Goal: Information Seeking & Learning: Learn about a topic

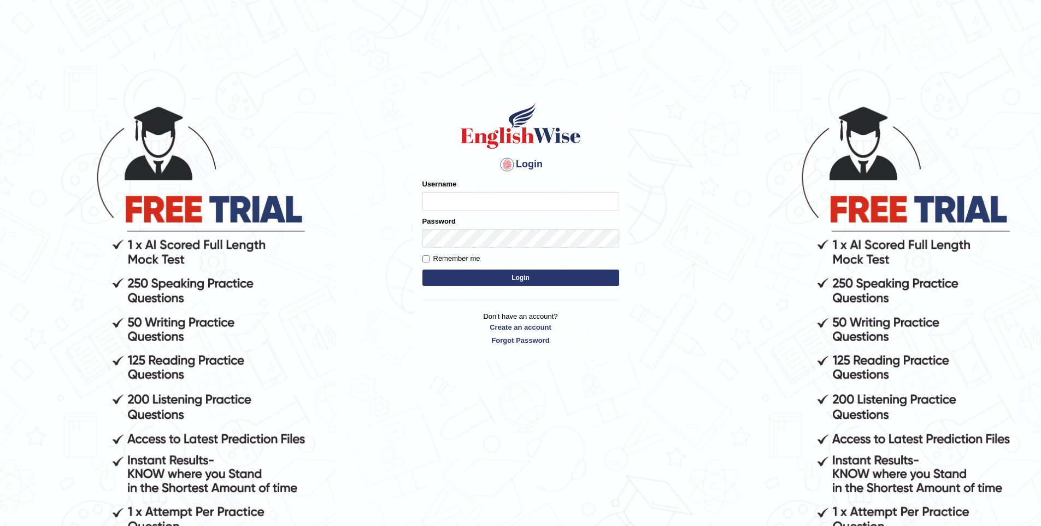
type input "vishwakarmad1999"
click at [488, 281] on button "Login" at bounding box center [520, 277] width 197 height 16
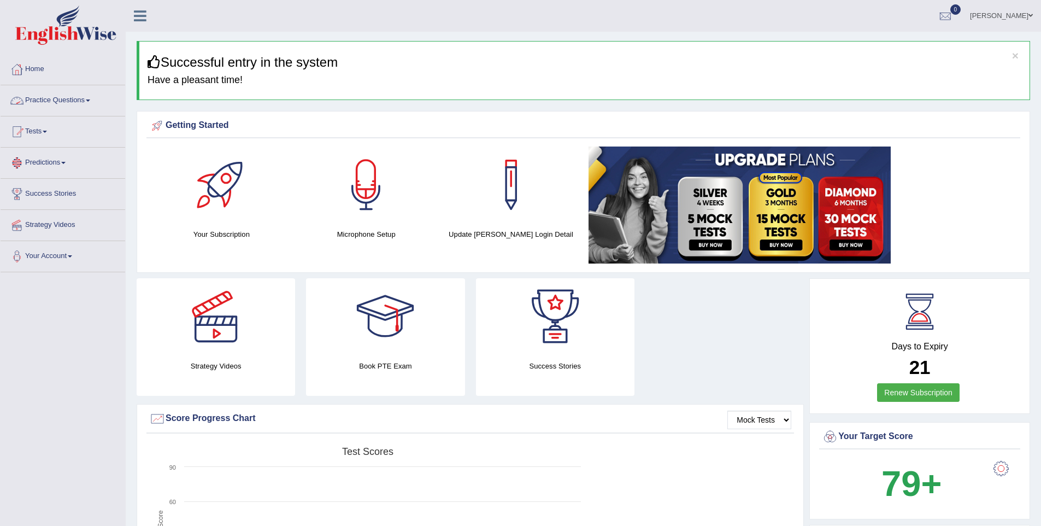
click at [26, 107] on link "Practice Questions" at bounding box center [63, 98] width 125 height 27
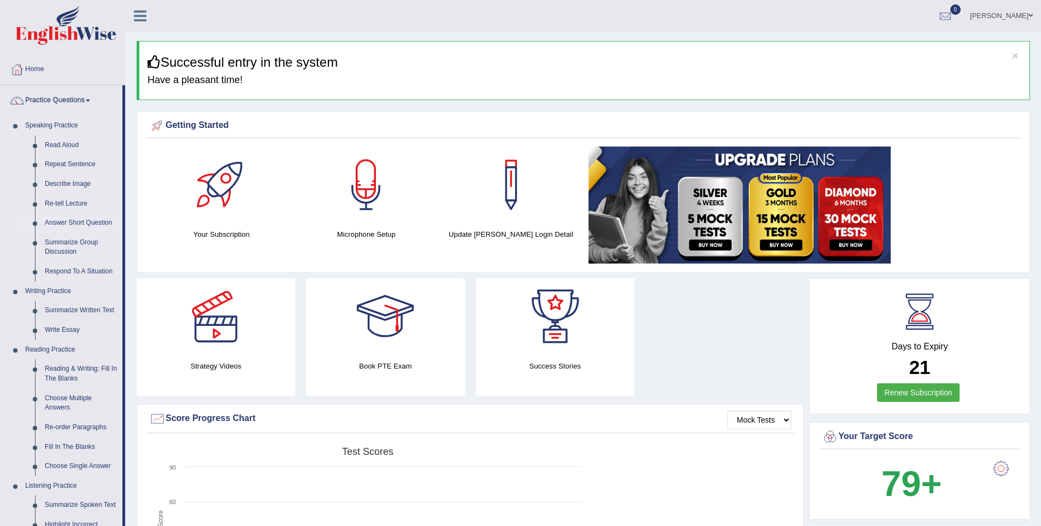
click at [90, 225] on link "Answer Short Question" at bounding box center [81, 223] width 83 height 20
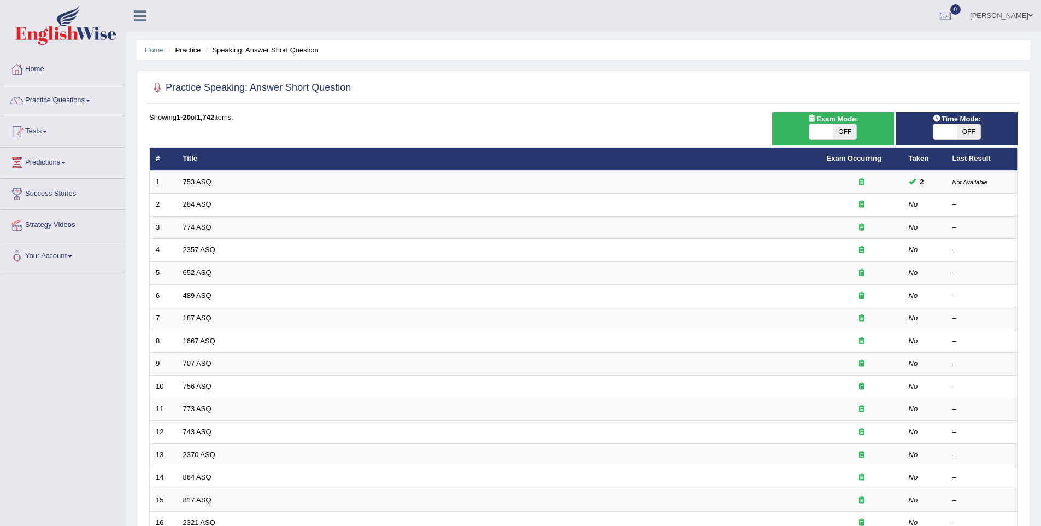
click at [835, 131] on span "OFF" at bounding box center [844, 131] width 23 height 15
checkbox input "true"
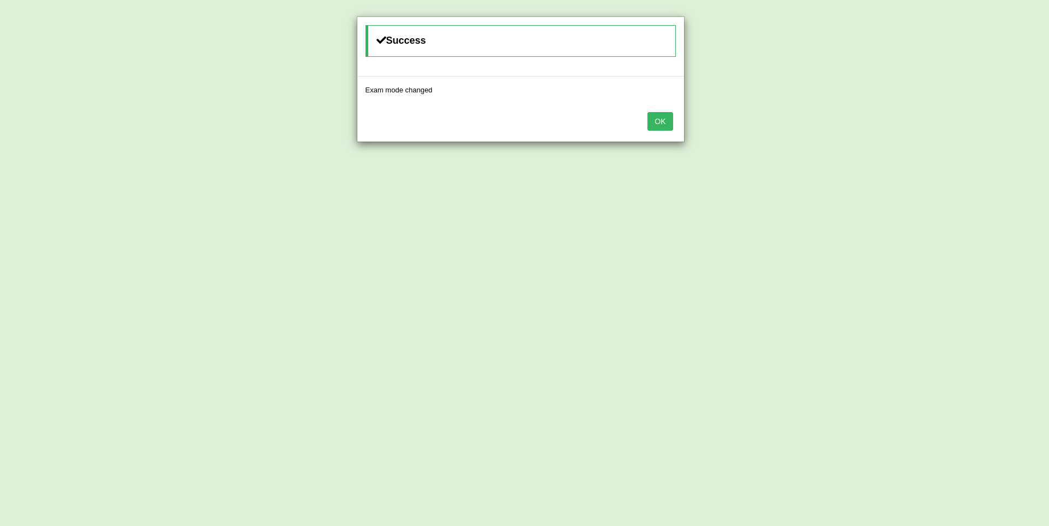
click at [660, 116] on button "OK" at bounding box center [660, 121] width 25 height 19
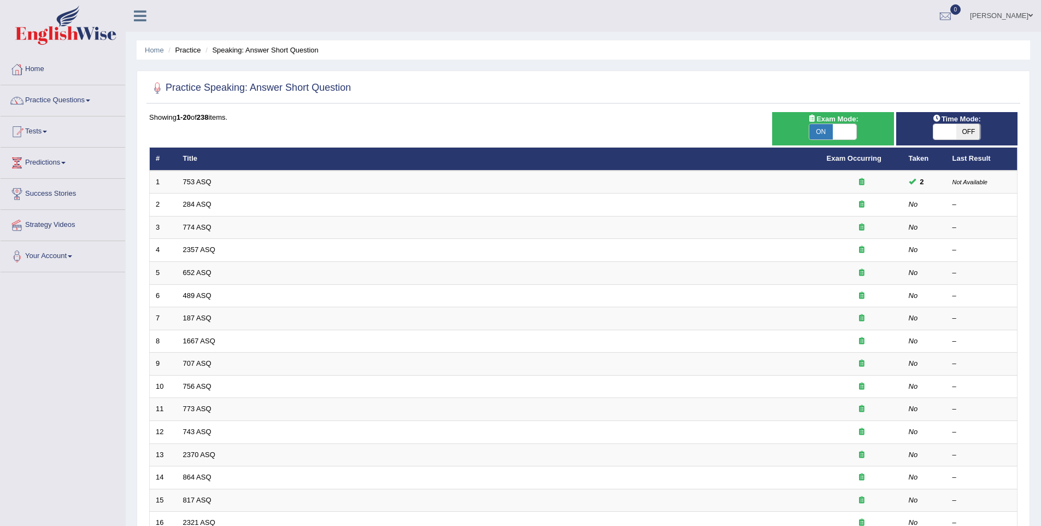
click at [968, 133] on span "OFF" at bounding box center [968, 131] width 23 height 15
checkbox input "true"
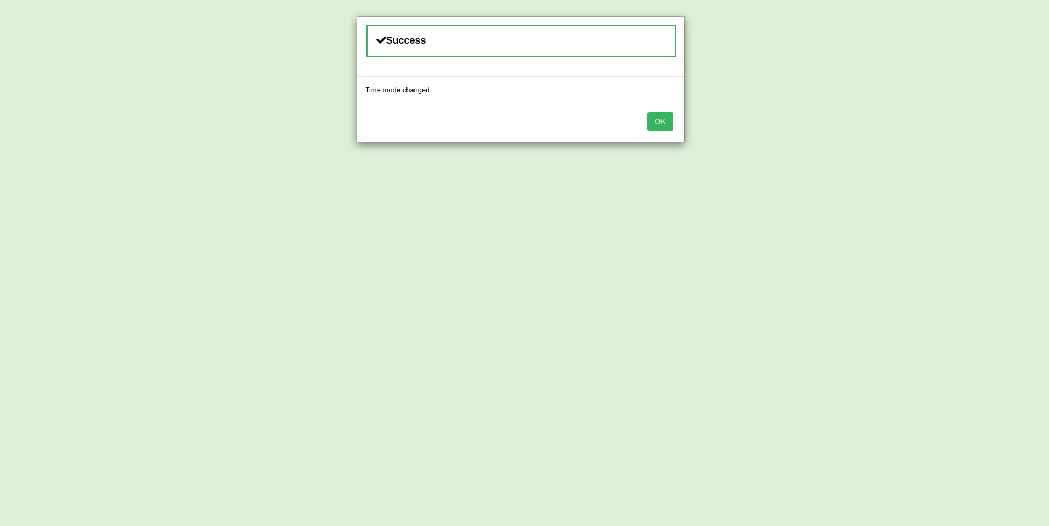
click at [658, 114] on button "OK" at bounding box center [660, 121] width 25 height 19
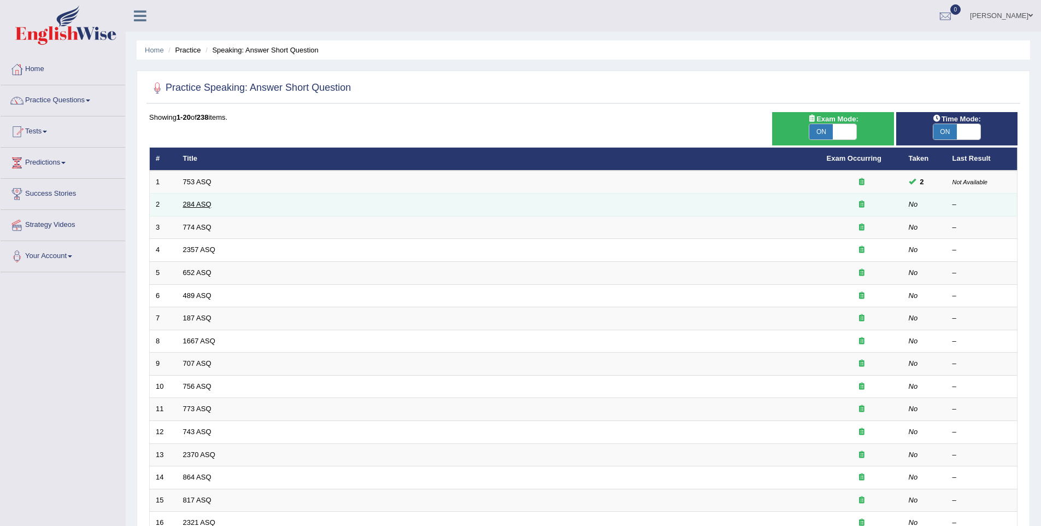
click at [191, 200] on link "284 ASQ" at bounding box center [197, 204] width 28 height 8
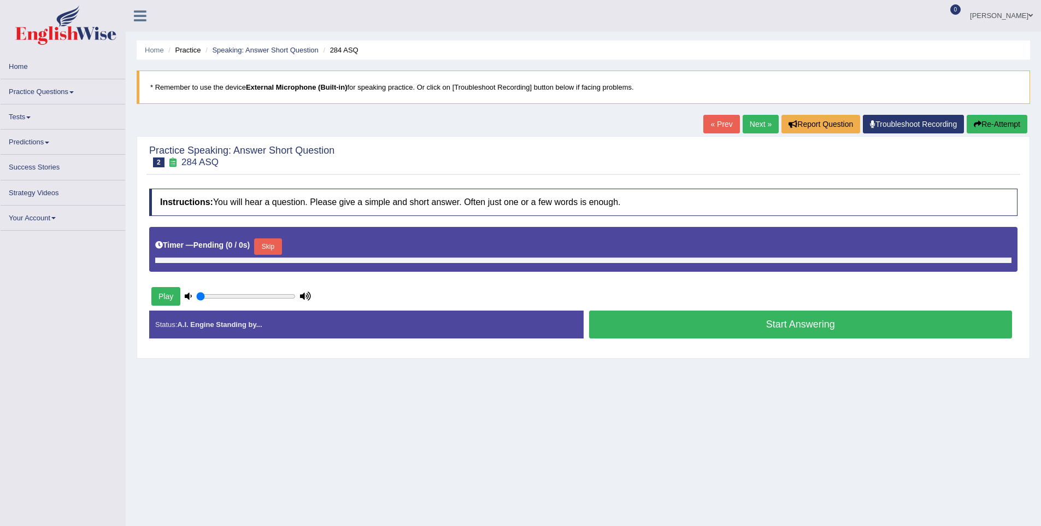
type input "0.45"
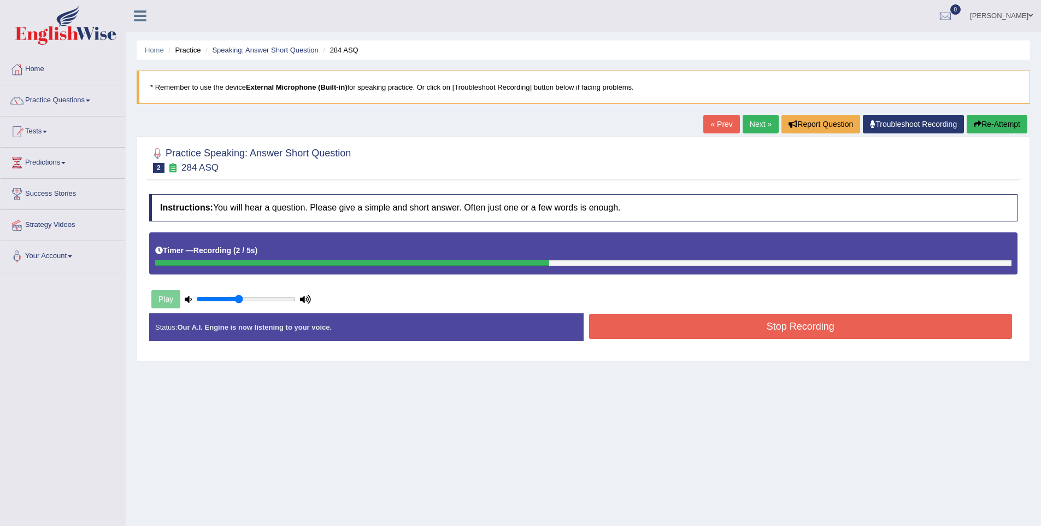
click at [763, 331] on button "Stop Recording" at bounding box center [800, 326] width 423 height 25
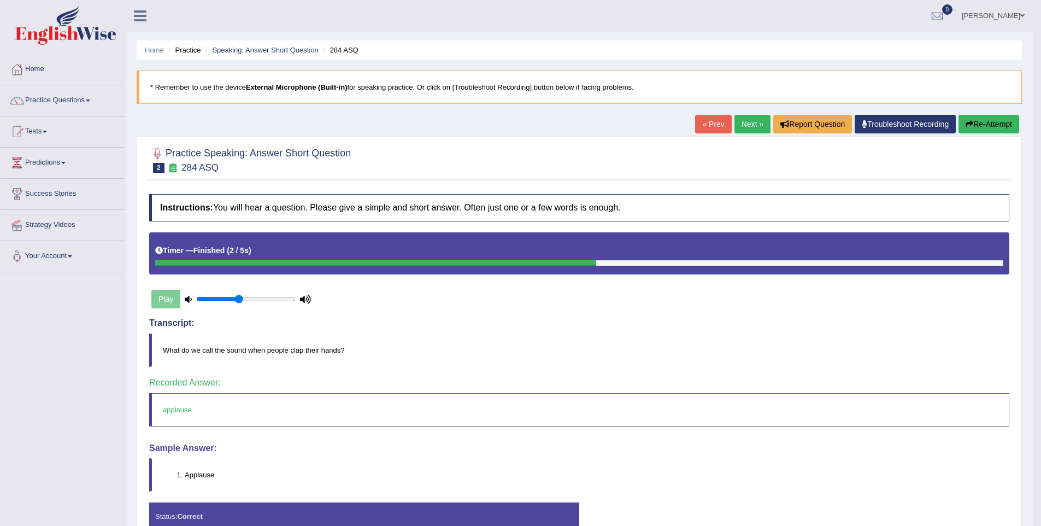
click at [734, 122] on link "Next »" at bounding box center [752, 124] width 36 height 19
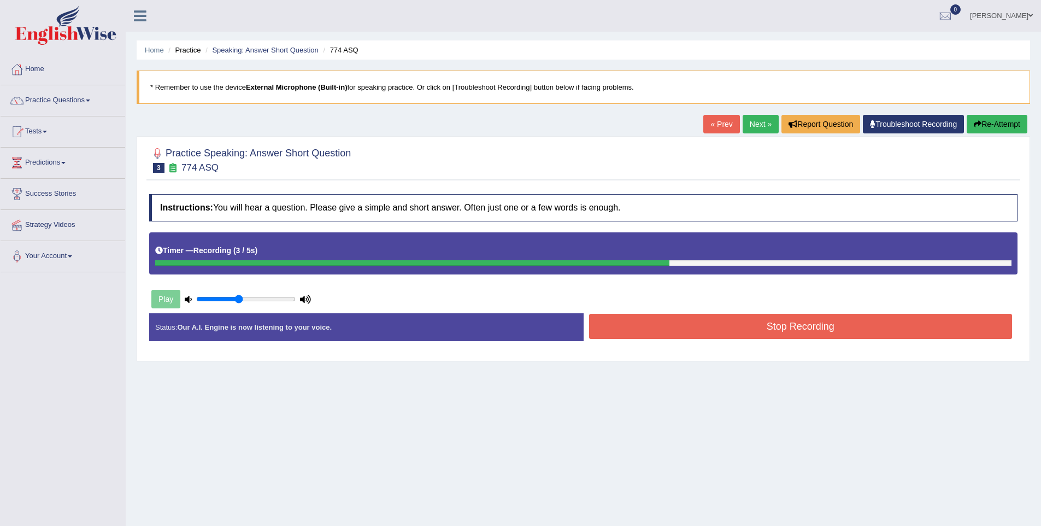
click at [747, 331] on button "Stop Recording" at bounding box center [800, 326] width 423 height 25
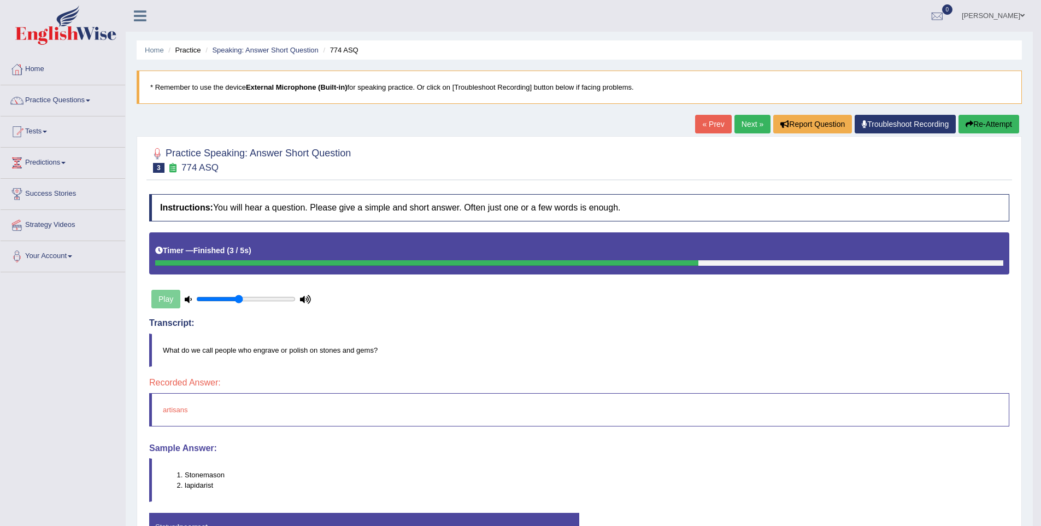
click at [736, 126] on link "Next »" at bounding box center [752, 124] width 36 height 19
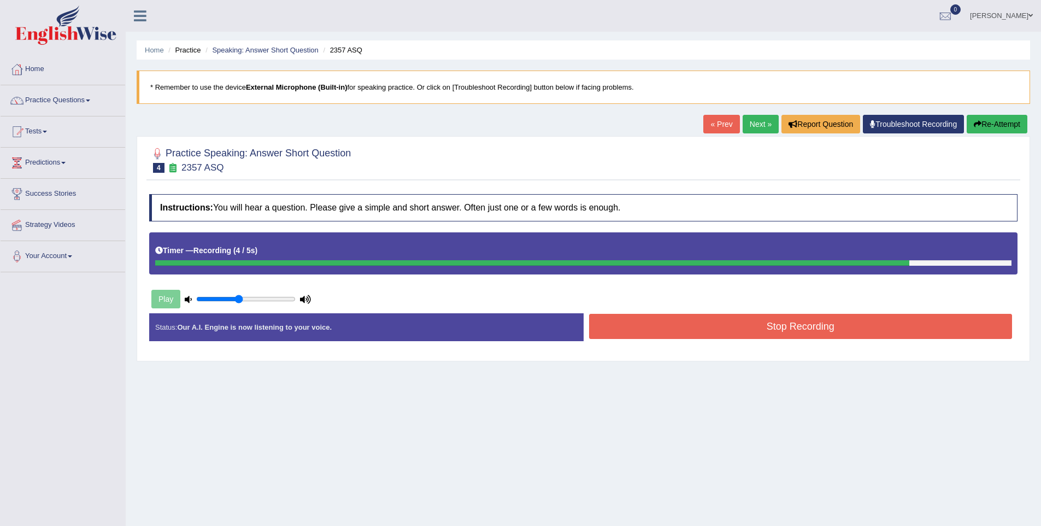
click at [822, 328] on button "Stop Recording" at bounding box center [800, 326] width 423 height 25
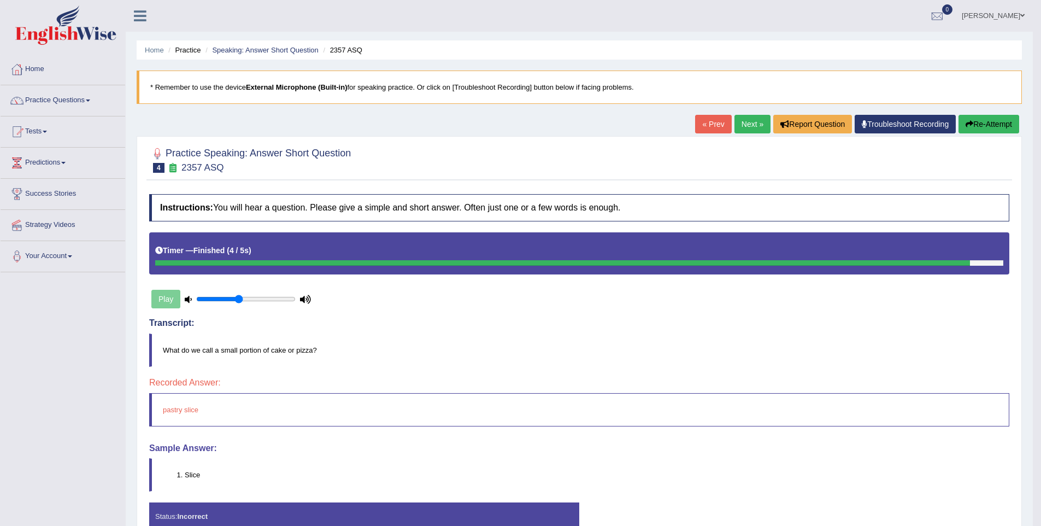
click at [744, 125] on link "Next »" at bounding box center [752, 124] width 36 height 19
click at [745, 125] on link "Next »" at bounding box center [752, 124] width 36 height 19
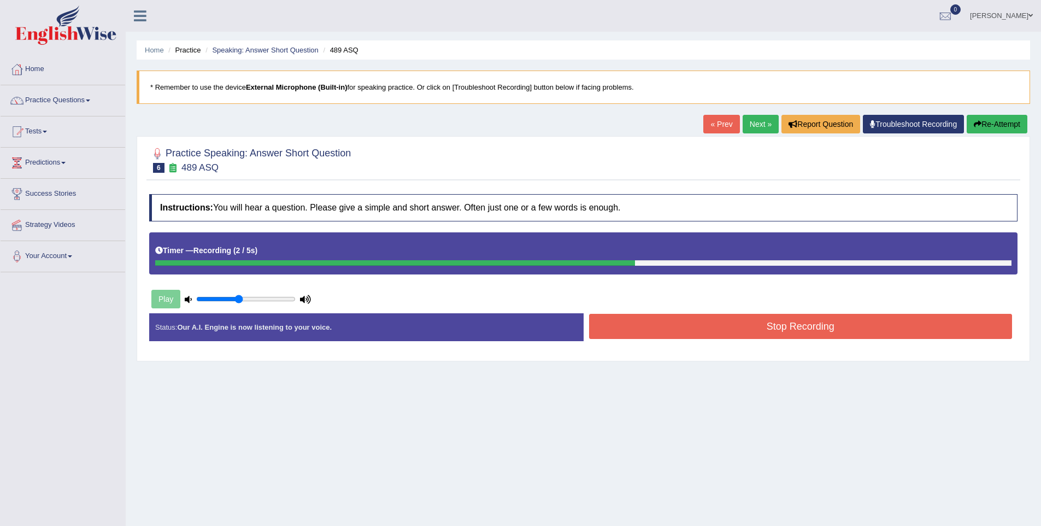
click at [777, 332] on button "Stop Recording" at bounding box center [800, 326] width 423 height 25
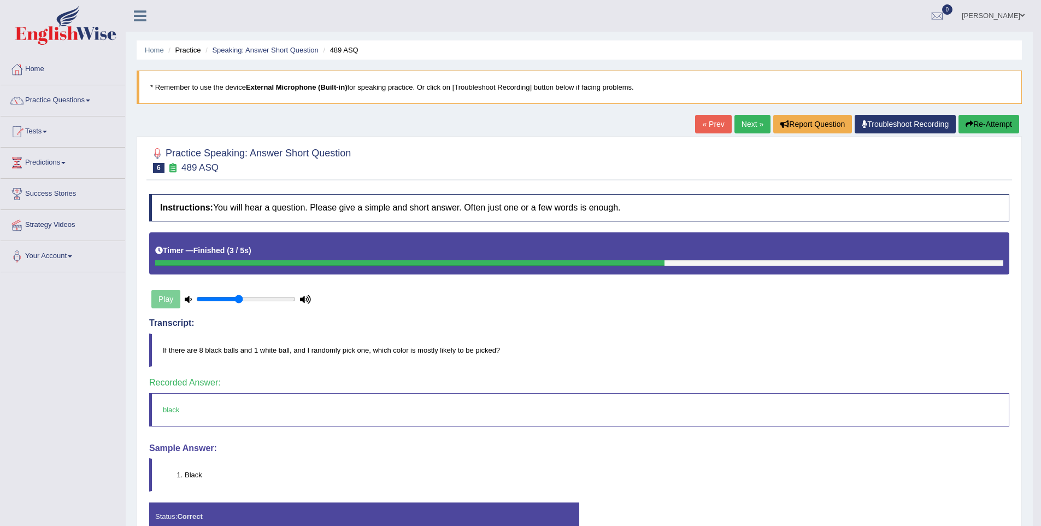
click at [752, 131] on link "Next »" at bounding box center [752, 124] width 36 height 19
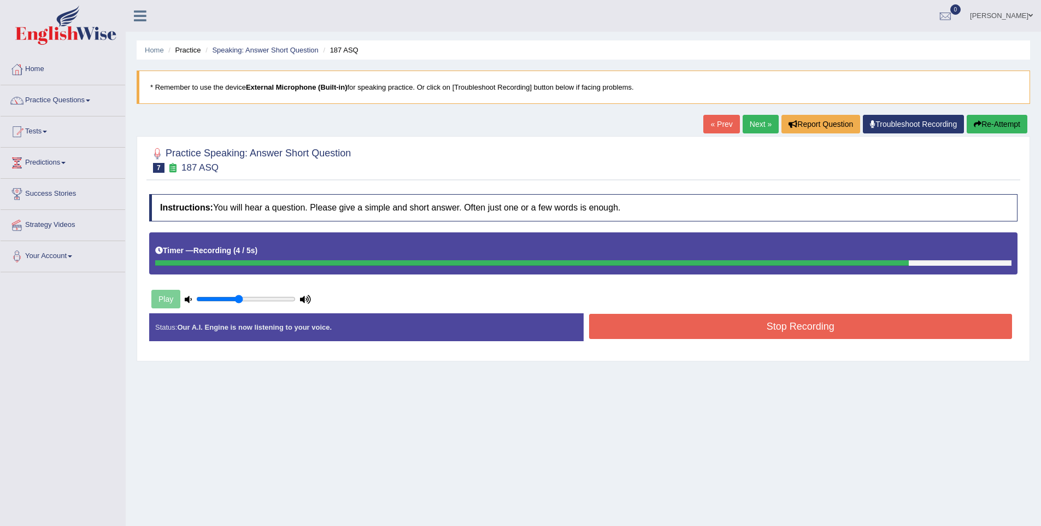
click at [899, 329] on button "Stop Recording" at bounding box center [800, 326] width 423 height 25
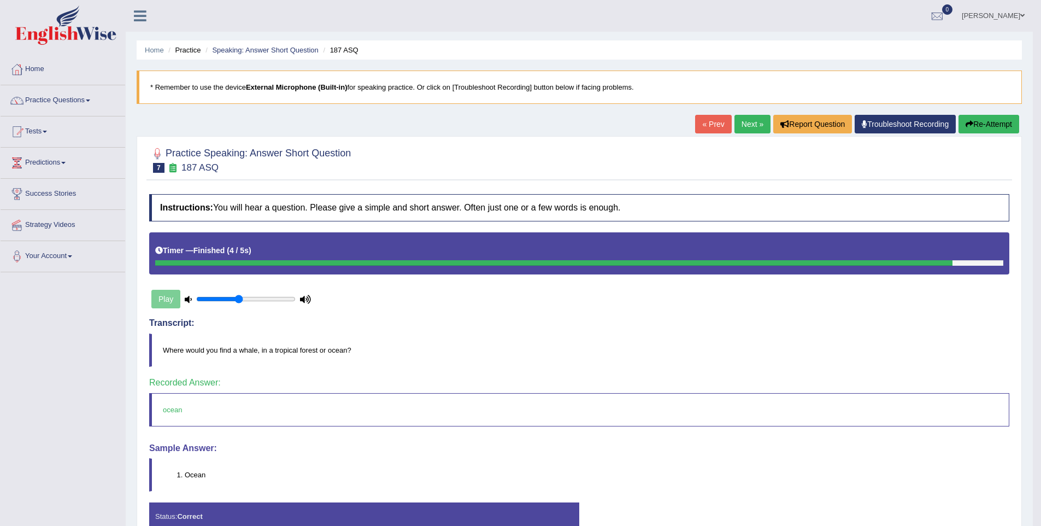
click at [741, 119] on link "Next »" at bounding box center [752, 124] width 36 height 19
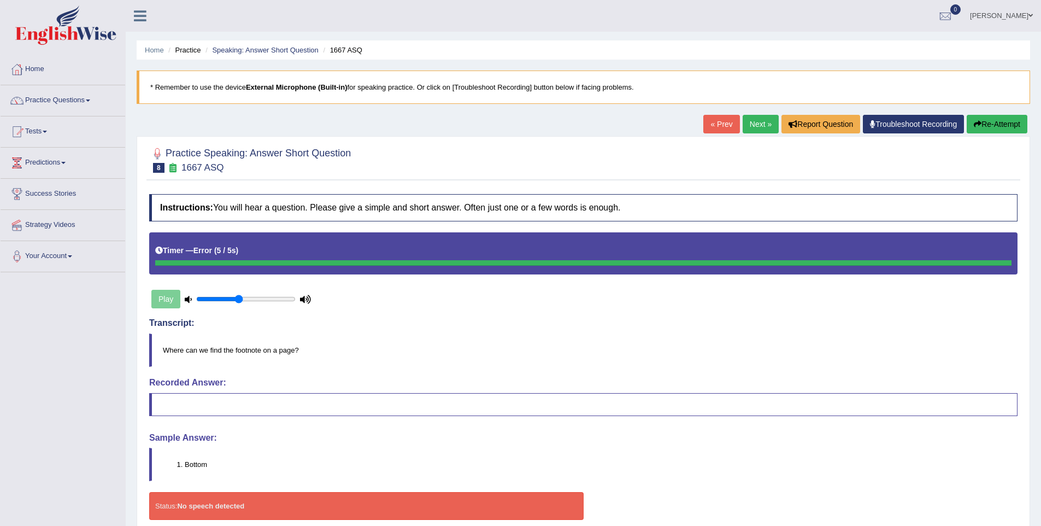
click at [754, 125] on link "Next »" at bounding box center [761, 124] width 36 height 19
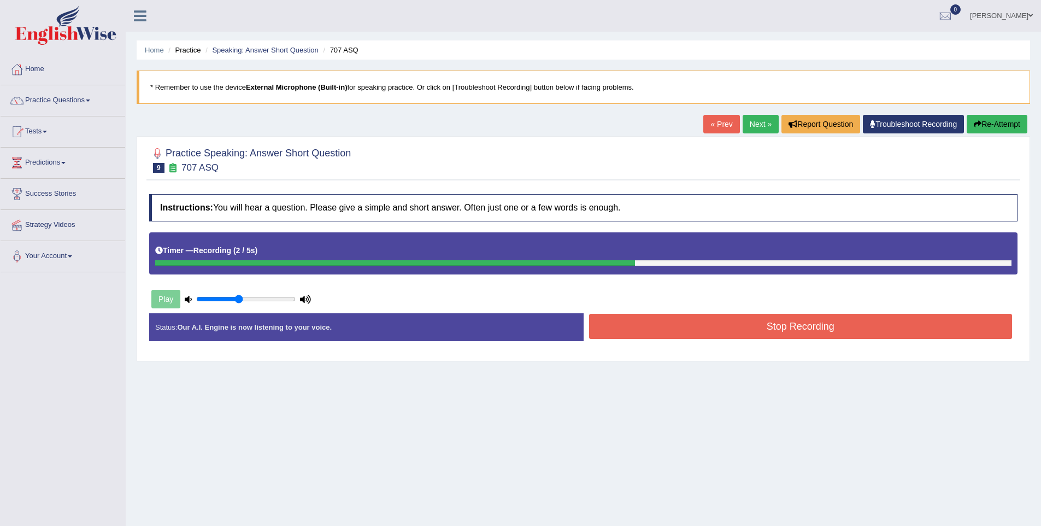
click at [858, 326] on button "Stop Recording" at bounding box center [800, 326] width 423 height 25
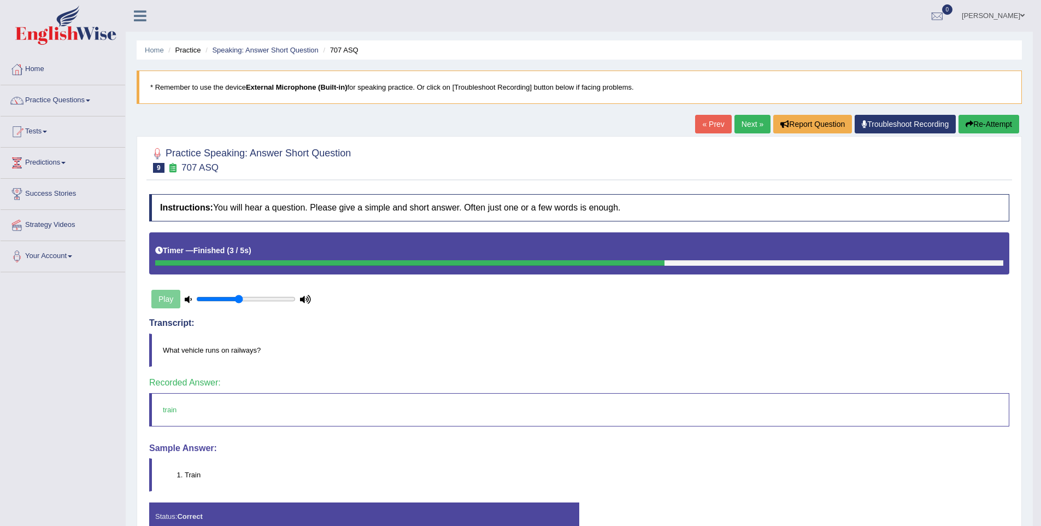
click at [734, 123] on link "Next »" at bounding box center [752, 124] width 36 height 19
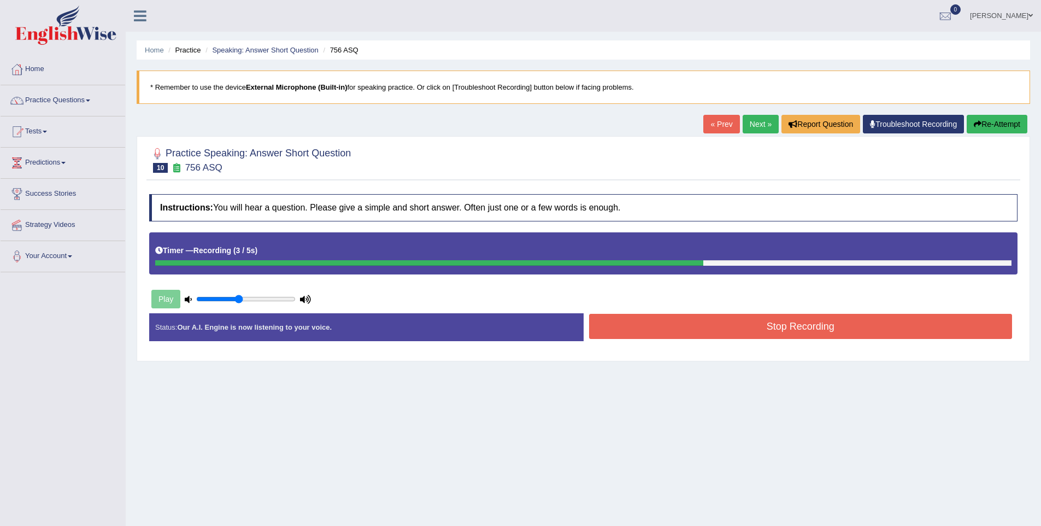
click at [809, 324] on button "Stop Recording" at bounding box center [800, 326] width 423 height 25
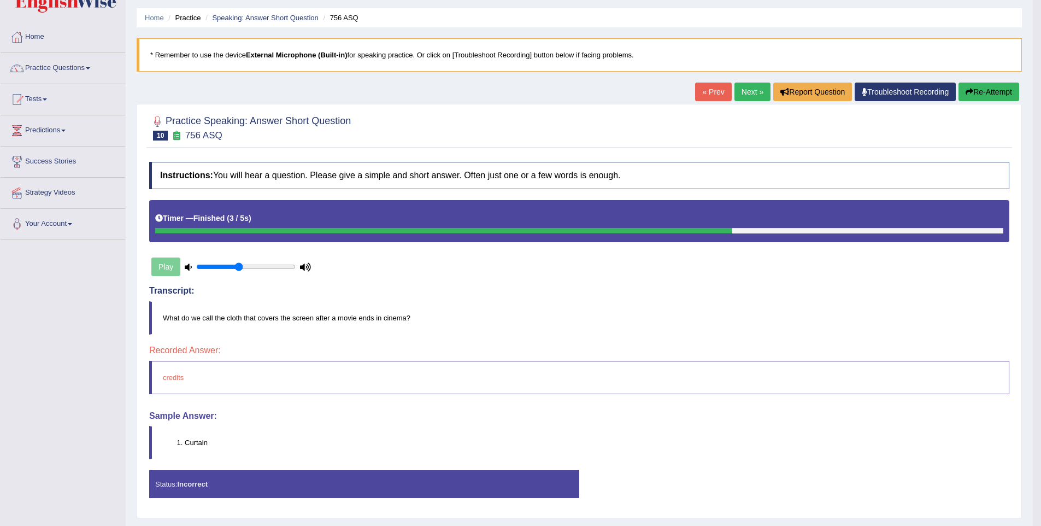
scroll to position [34, 0]
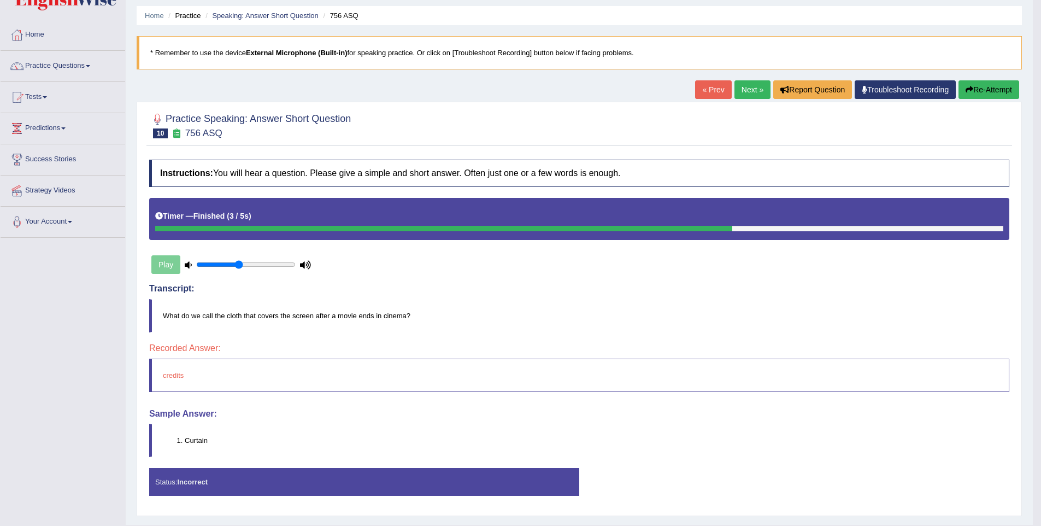
click at [745, 98] on link "Next »" at bounding box center [752, 89] width 36 height 19
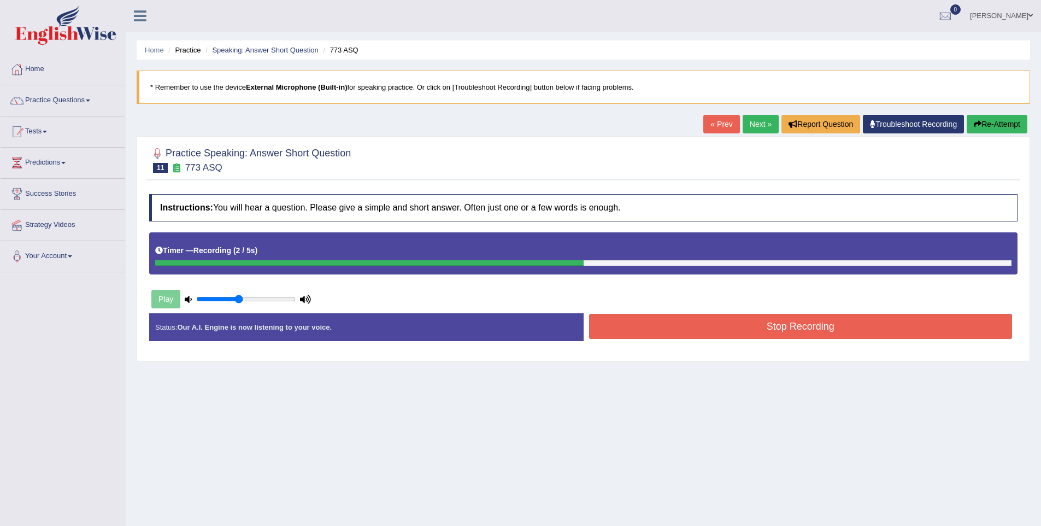
click at [755, 333] on button "Stop Recording" at bounding box center [800, 326] width 423 height 25
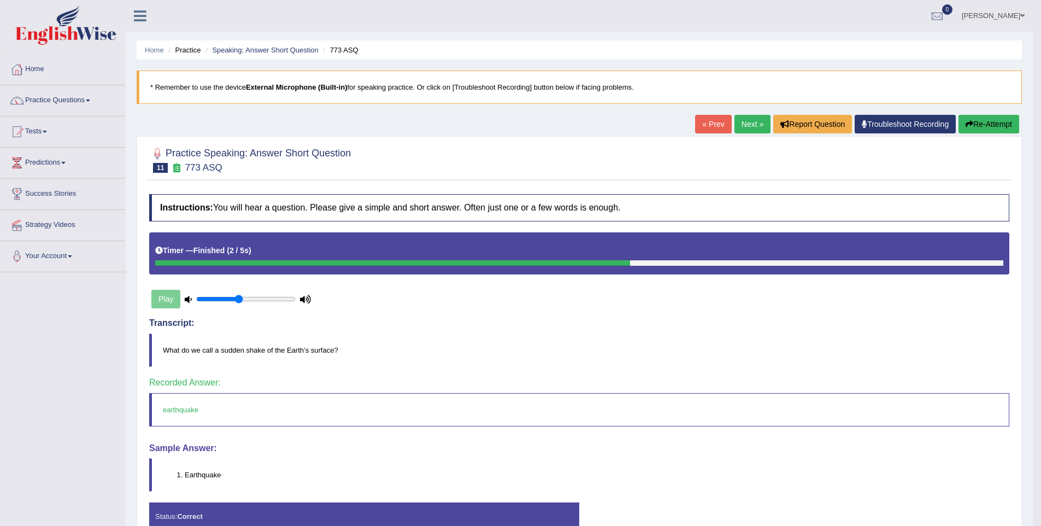
click at [755, 126] on link "Next »" at bounding box center [752, 124] width 36 height 19
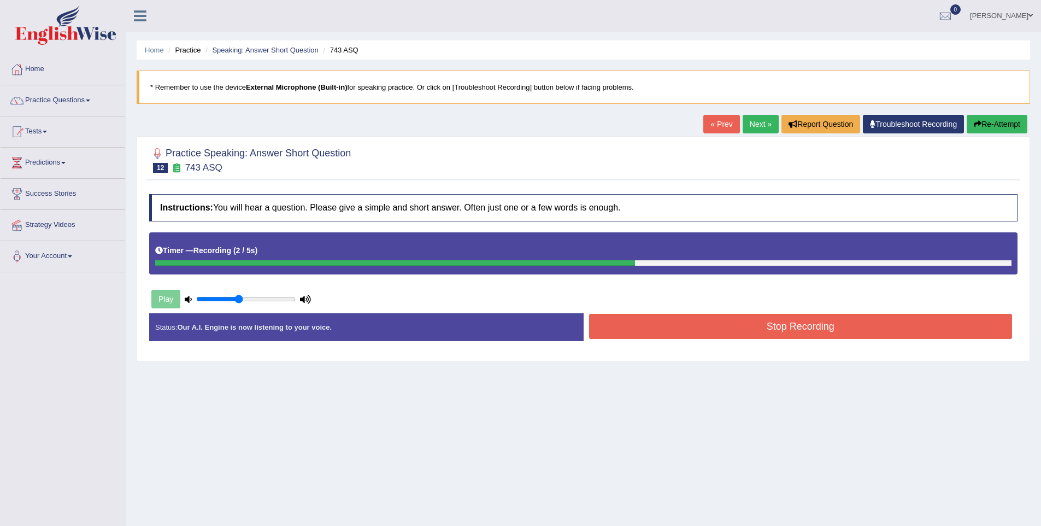
click at [731, 324] on button "Stop Recording" at bounding box center [800, 326] width 423 height 25
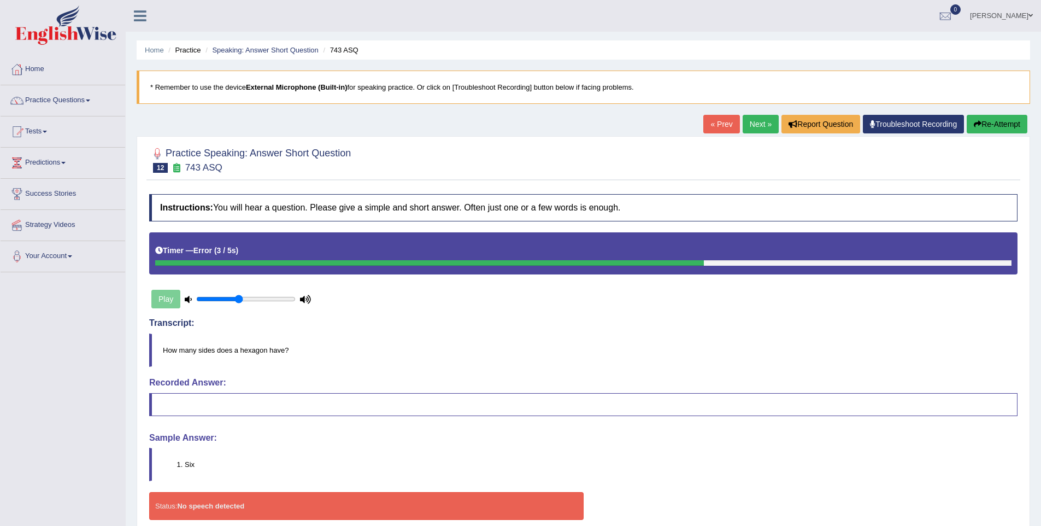
click at [980, 123] on button "Re-Attempt" at bounding box center [997, 124] width 61 height 19
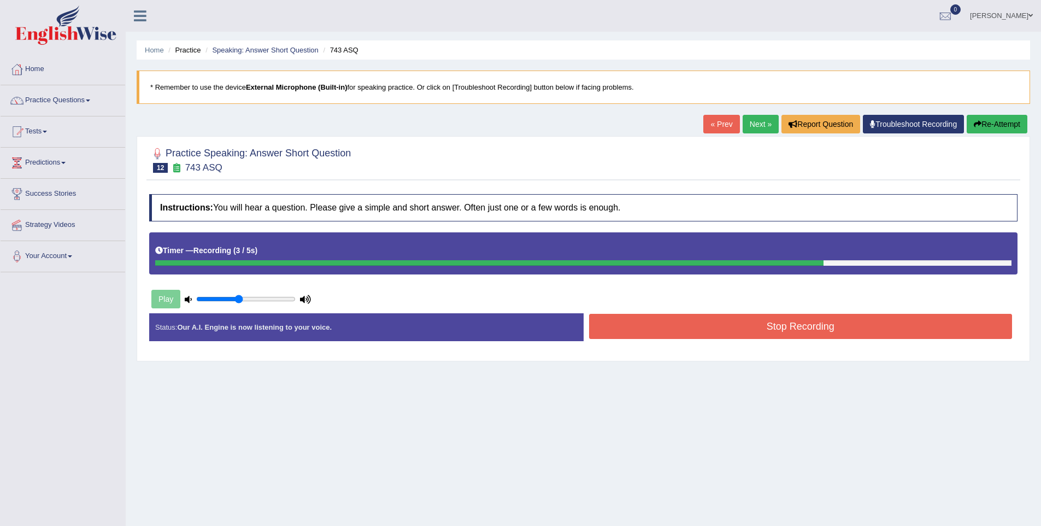
click at [778, 322] on button "Stop Recording" at bounding box center [800, 326] width 423 height 25
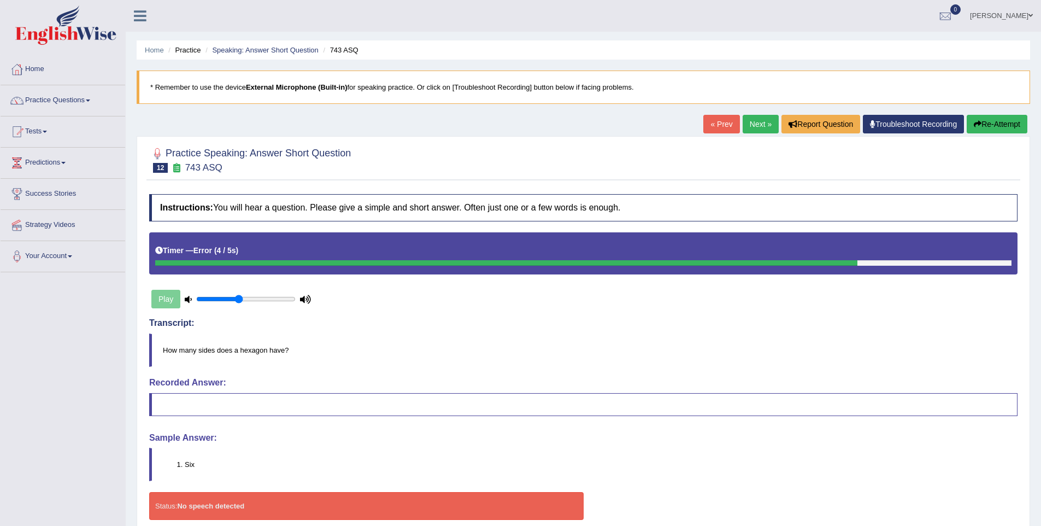
click at [928, 125] on link "Troubleshoot Recording" at bounding box center [913, 124] width 101 height 19
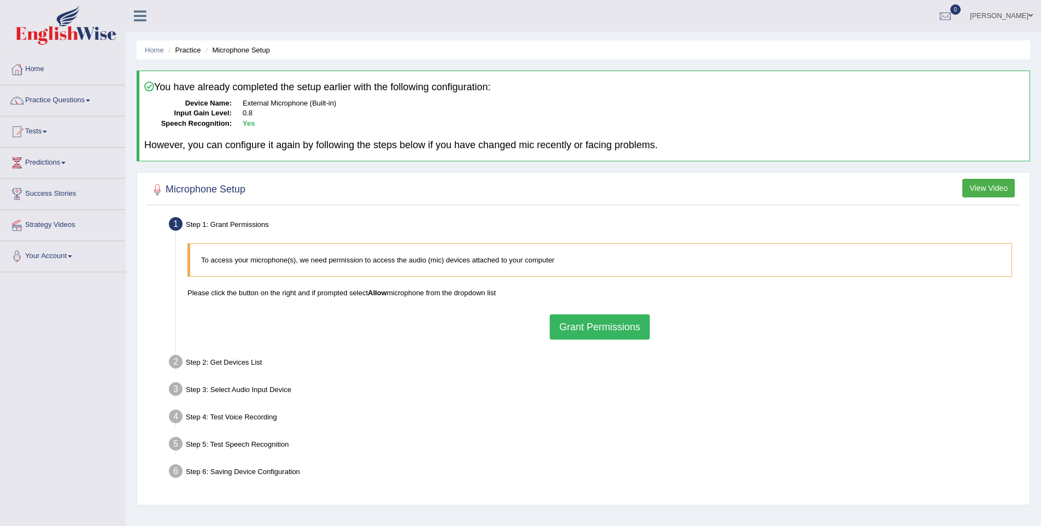
click at [602, 339] on button "Grant Permissions" at bounding box center [599, 326] width 99 height 25
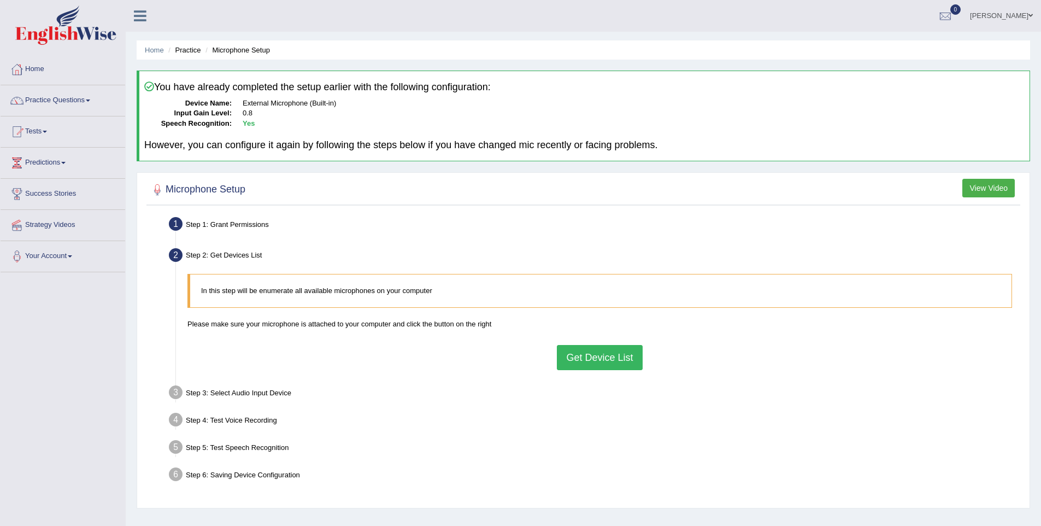
click at [596, 349] on button "Get Device List" at bounding box center [599, 357] width 85 height 25
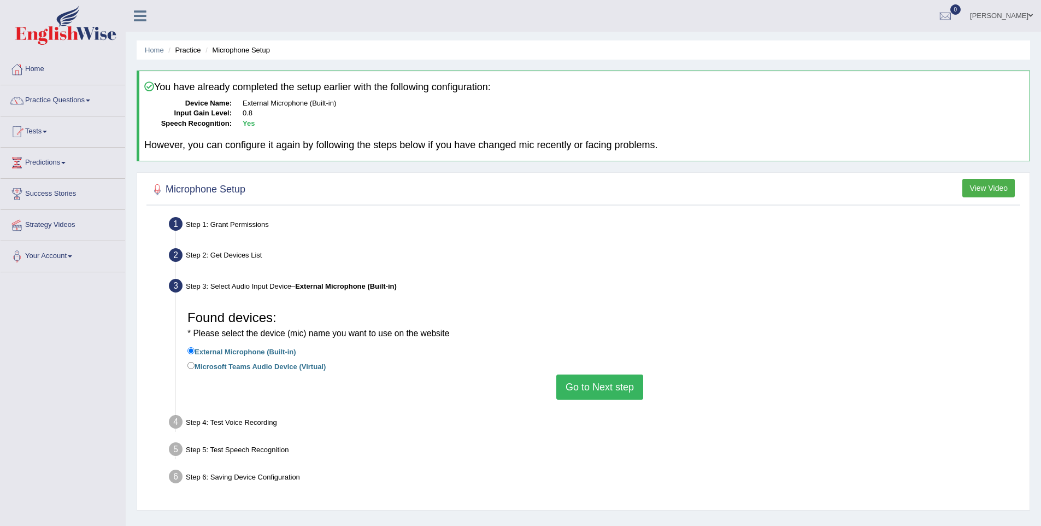
click at [597, 372] on li "Microsoft Teams Audio Device (Virtual)" at bounding box center [599, 367] width 825 height 15
click at [596, 383] on button "Go to Next step" at bounding box center [599, 386] width 87 height 25
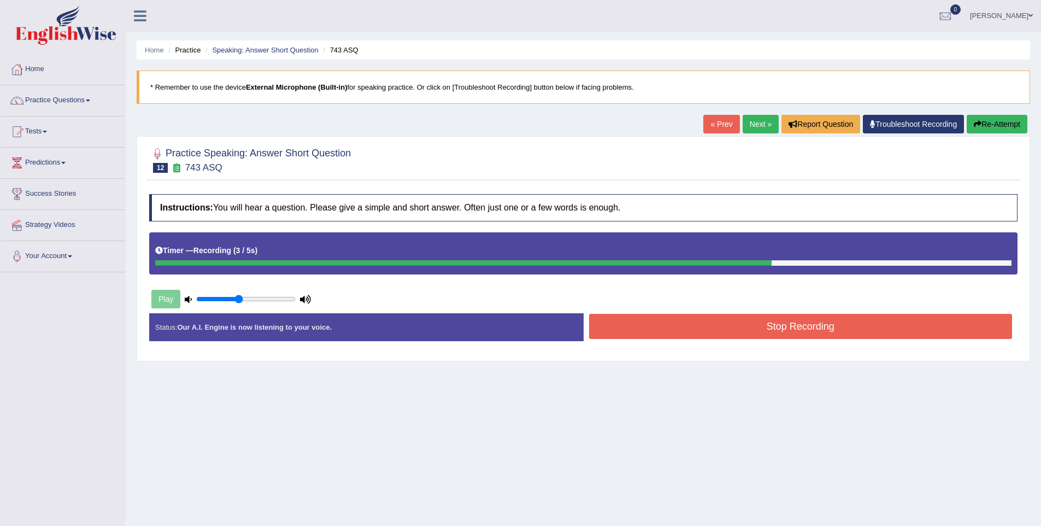
click at [832, 329] on button "Stop Recording" at bounding box center [800, 326] width 423 height 25
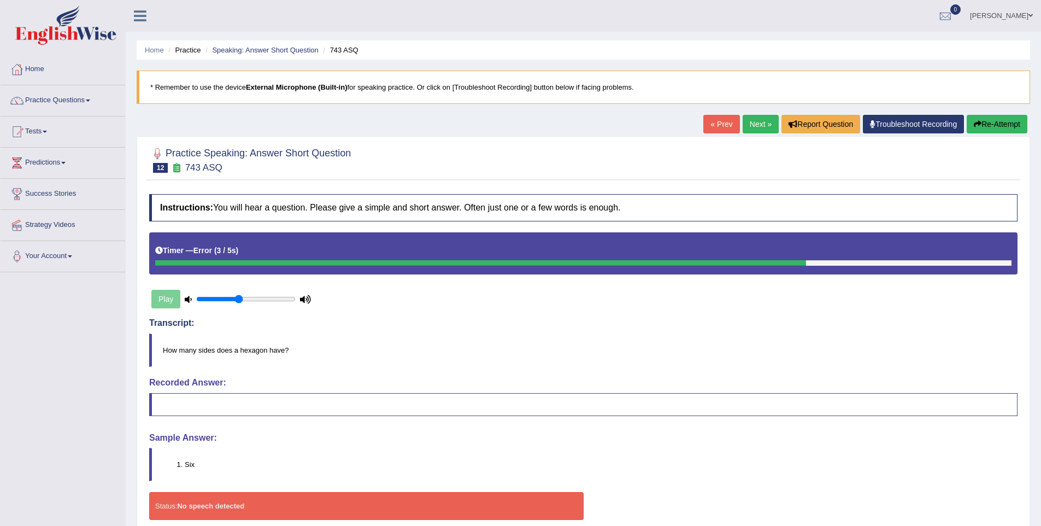
click at [743, 127] on link "Next »" at bounding box center [761, 124] width 36 height 19
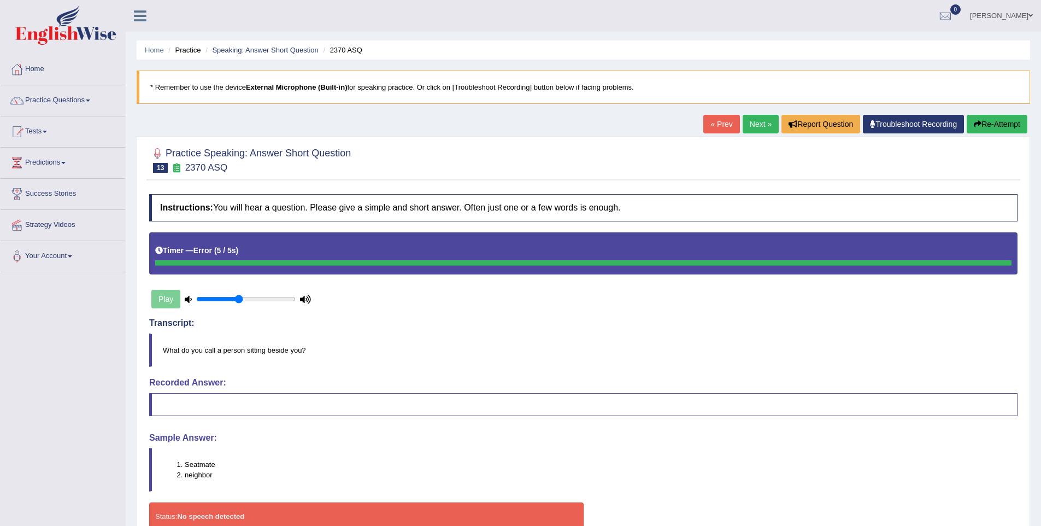
click at [749, 130] on link "Next »" at bounding box center [761, 124] width 36 height 19
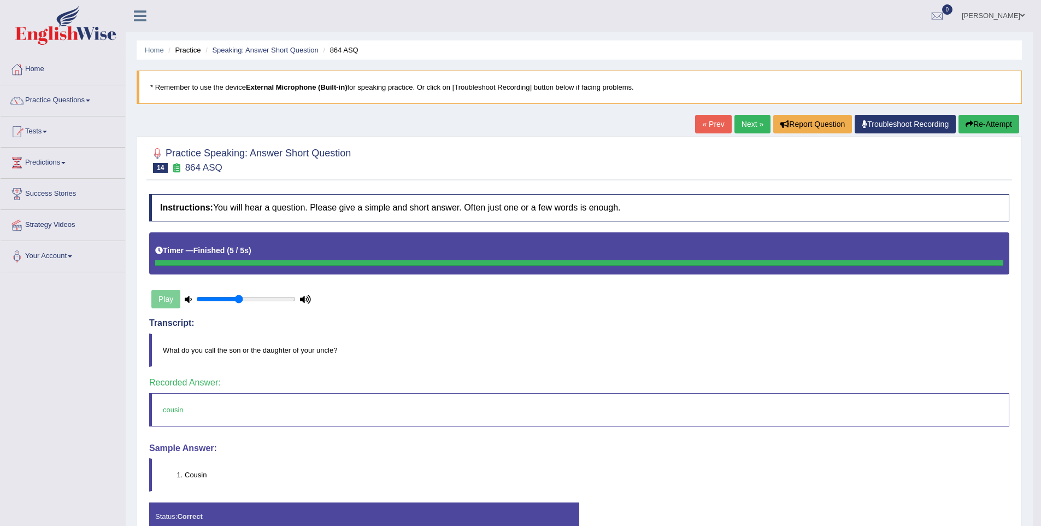
click at [745, 124] on link "Next »" at bounding box center [752, 124] width 36 height 19
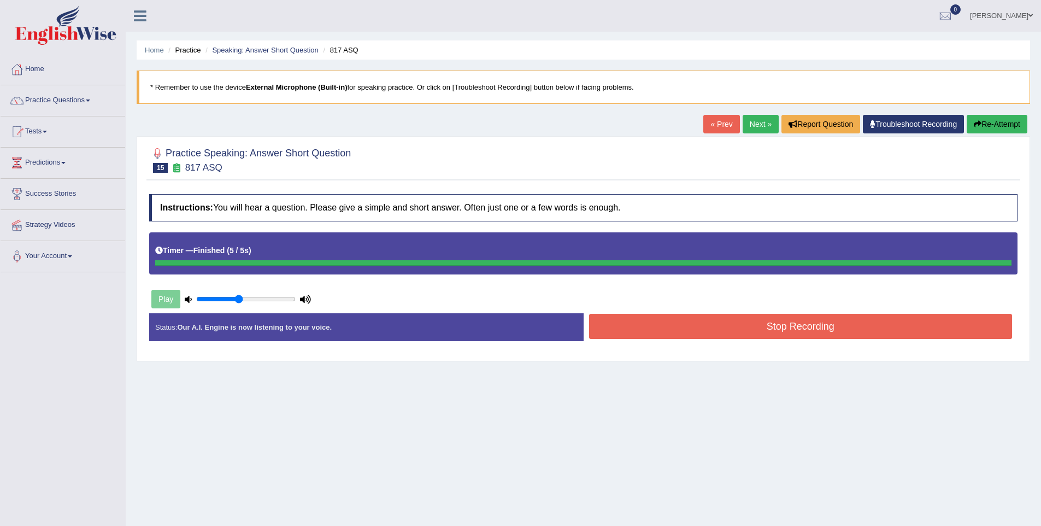
click at [891, 325] on div "Instructions: You will hear a question. Please give a simple and short answer. …" at bounding box center [583, 272] width 874 height 167
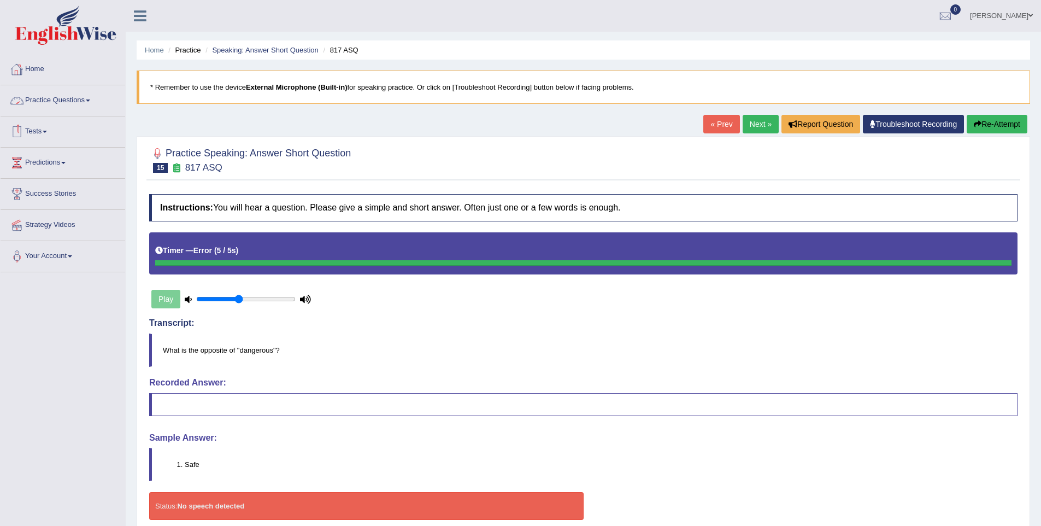
click at [64, 107] on link "Practice Questions" at bounding box center [63, 98] width 125 height 27
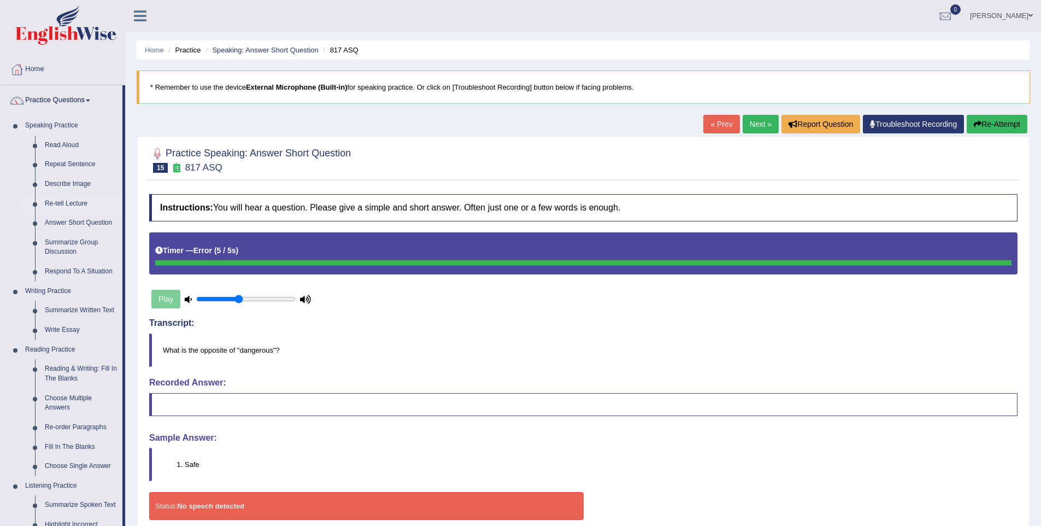
click at [70, 201] on link "Re-tell Lecture" at bounding box center [81, 204] width 83 height 20
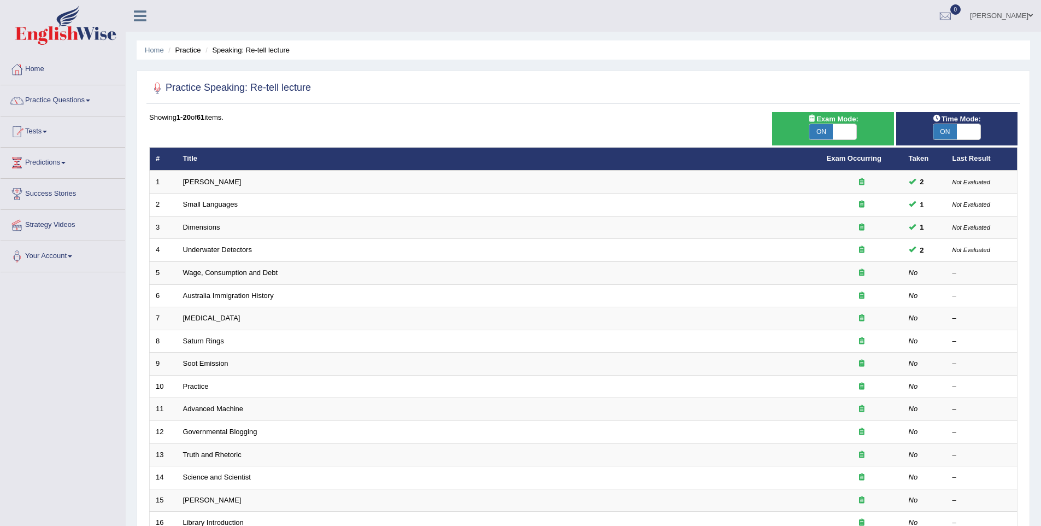
click at [821, 130] on span "ON" at bounding box center [820, 131] width 23 height 15
checkbox input "false"
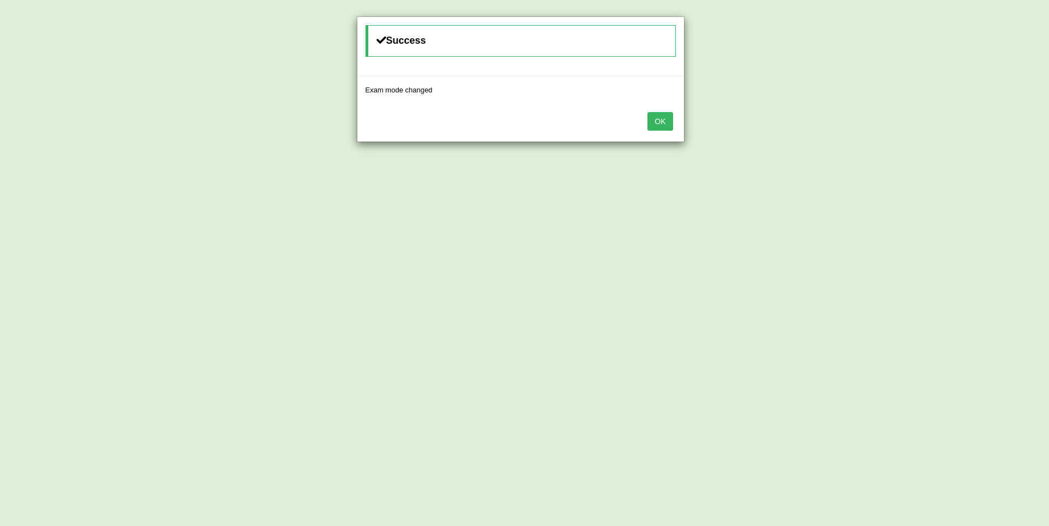
click at [659, 124] on button "OK" at bounding box center [660, 121] width 25 height 19
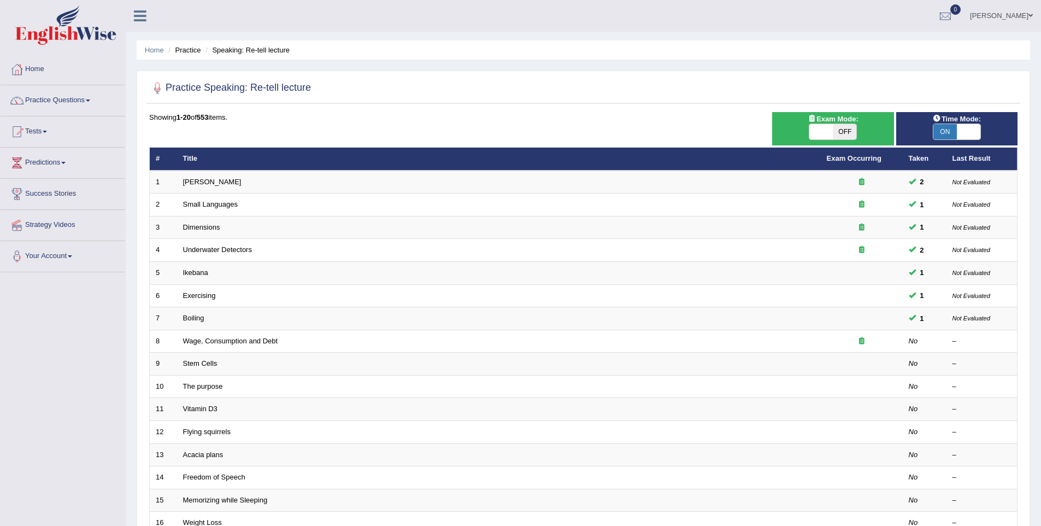
click at [948, 128] on span "ON" at bounding box center [944, 131] width 23 height 15
checkbox input "false"
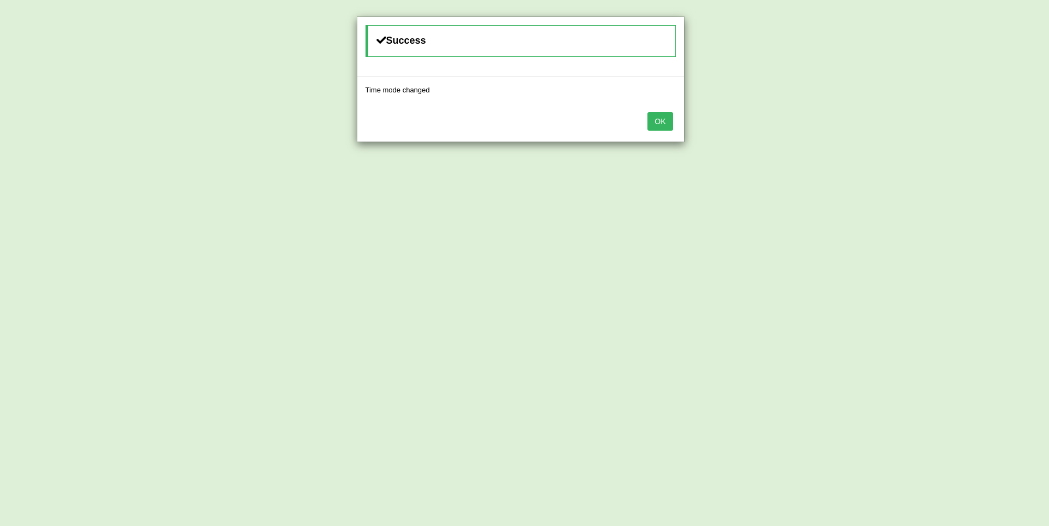
click at [659, 125] on button "OK" at bounding box center [660, 121] width 25 height 19
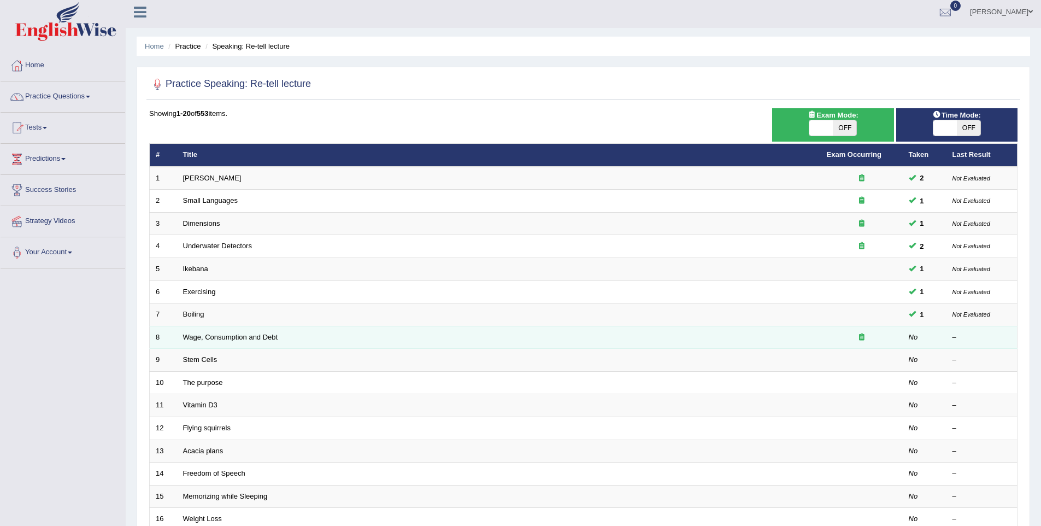
scroll to position [11, 0]
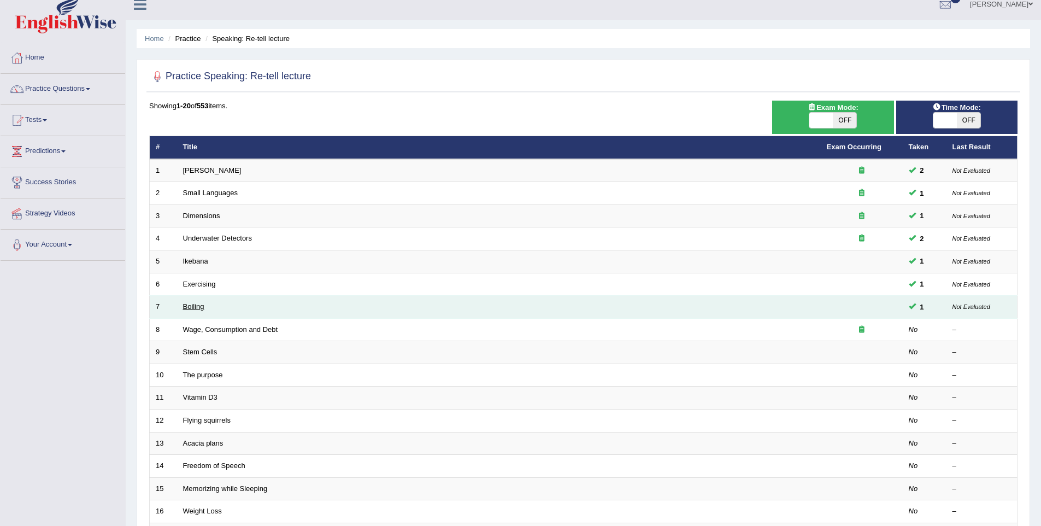
click at [195, 308] on link "Boiling" at bounding box center [193, 306] width 21 height 8
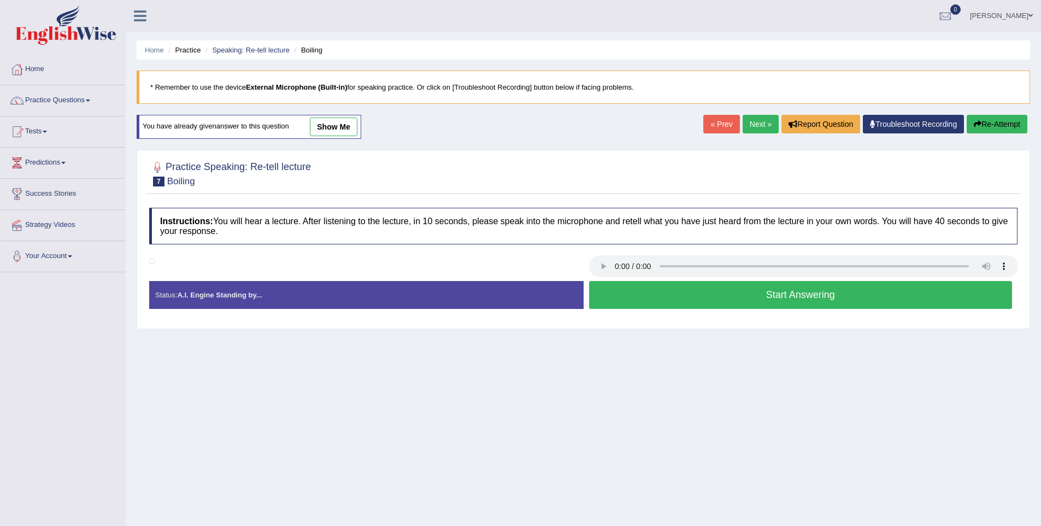
click at [680, 294] on button "Start Answering" at bounding box center [800, 295] width 423 height 28
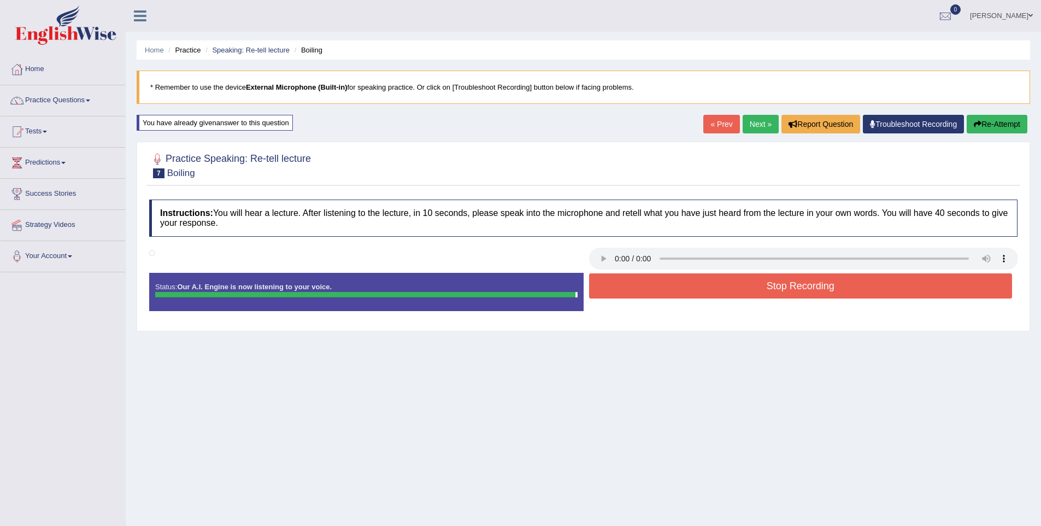
click at [759, 284] on button "Stop Recording" at bounding box center [800, 285] width 423 height 25
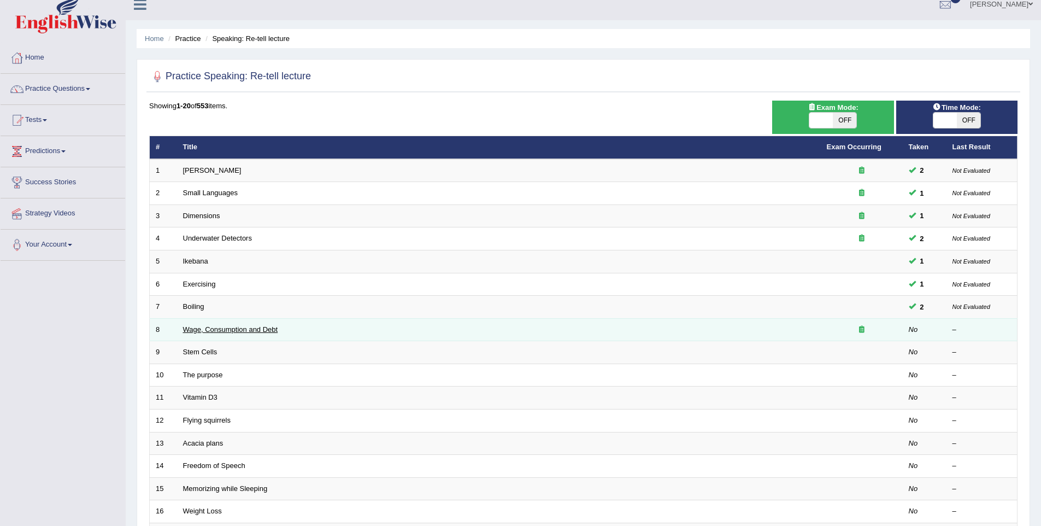
click at [190, 333] on link "Wage, Consumption and Debt" at bounding box center [230, 329] width 95 height 8
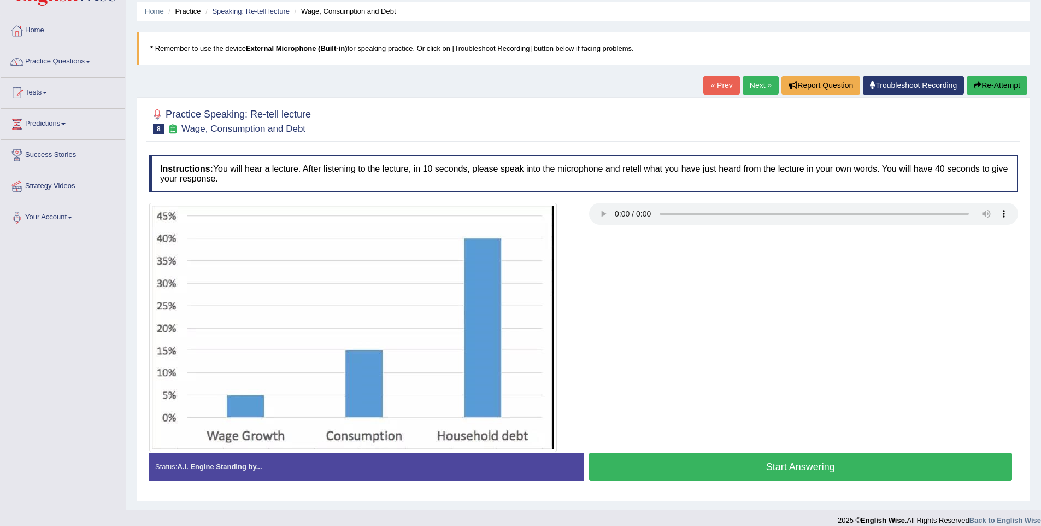
scroll to position [50, 0]
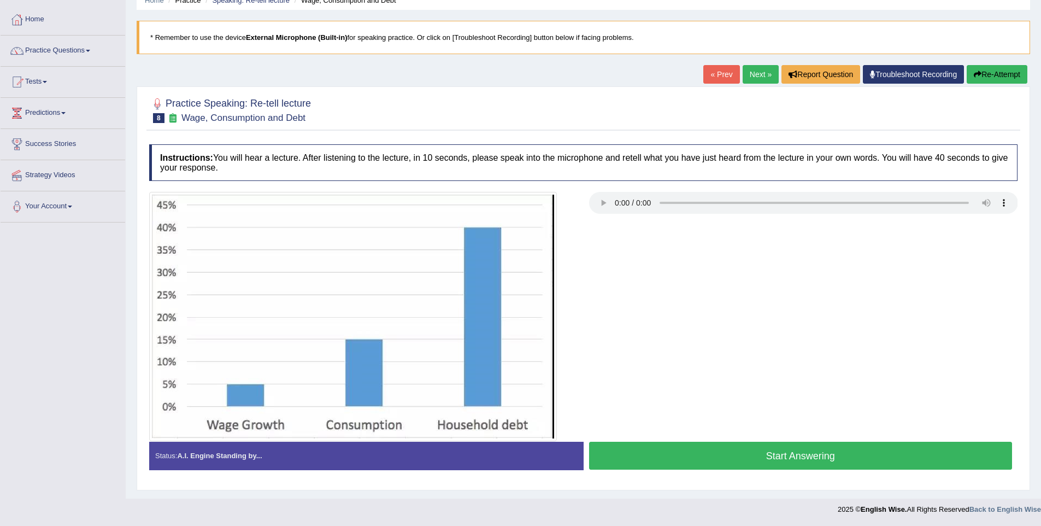
click at [722, 454] on button "Start Answering" at bounding box center [800, 456] width 423 height 28
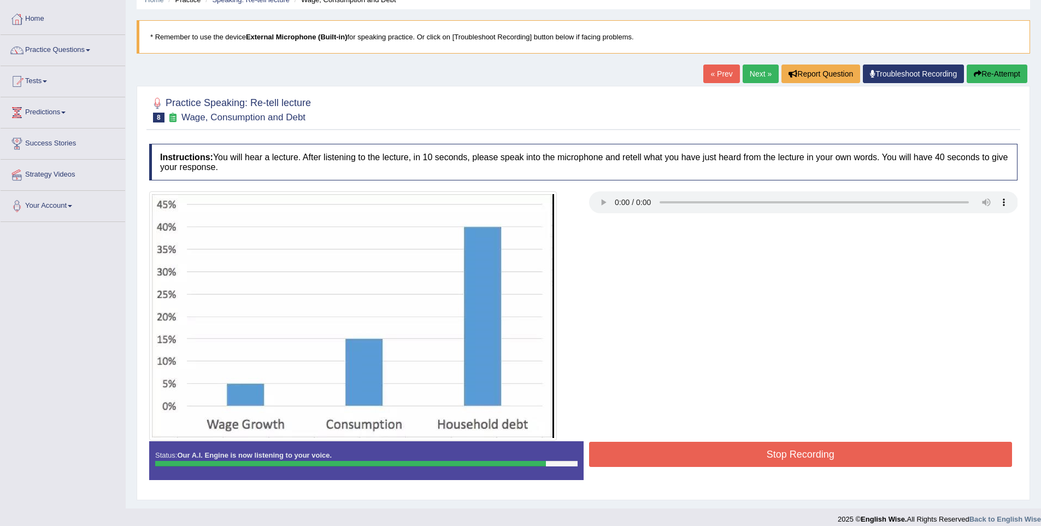
click at [817, 450] on button "Stop Recording" at bounding box center [800, 454] width 423 height 25
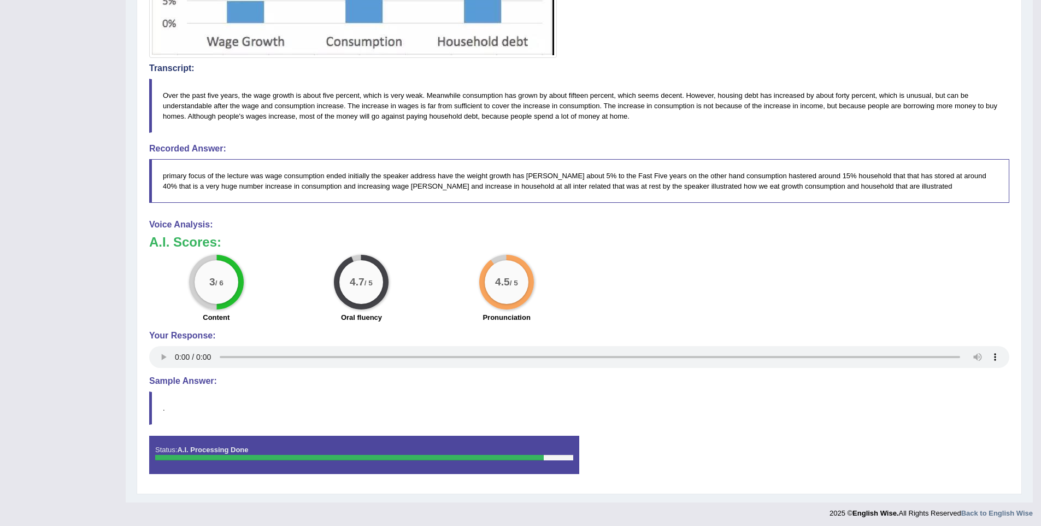
scroll to position [437, 0]
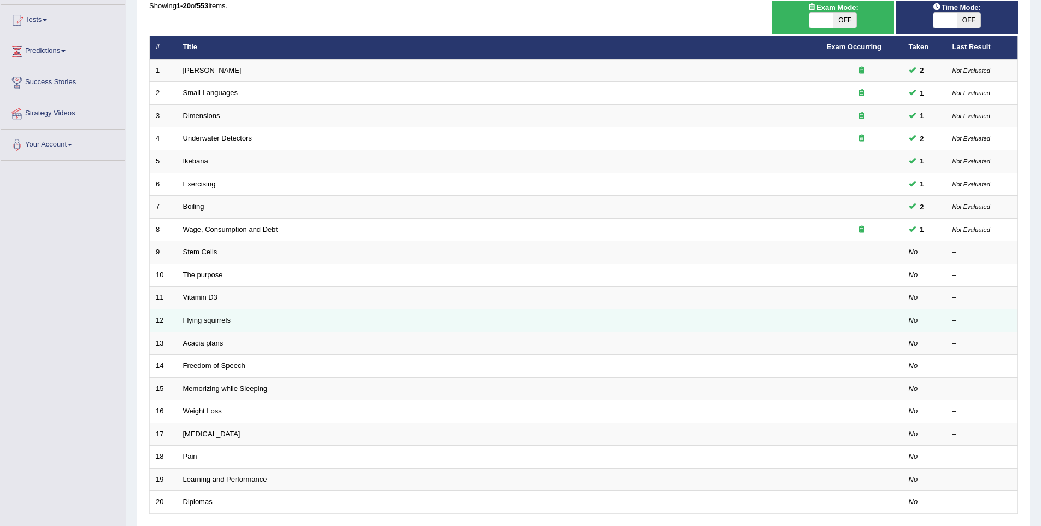
scroll to position [143, 0]
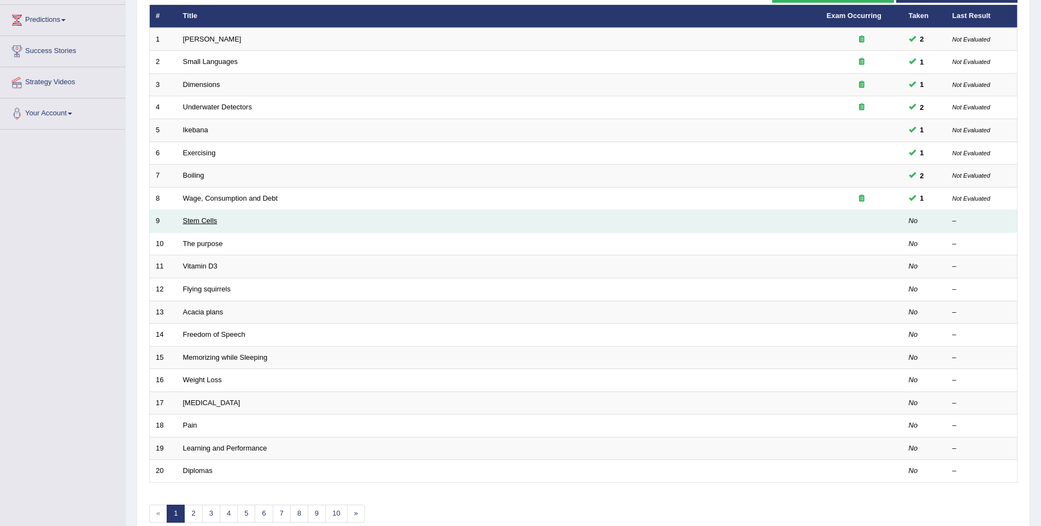
click at [197, 219] on link "Stem Cells" at bounding box center [200, 220] width 34 height 8
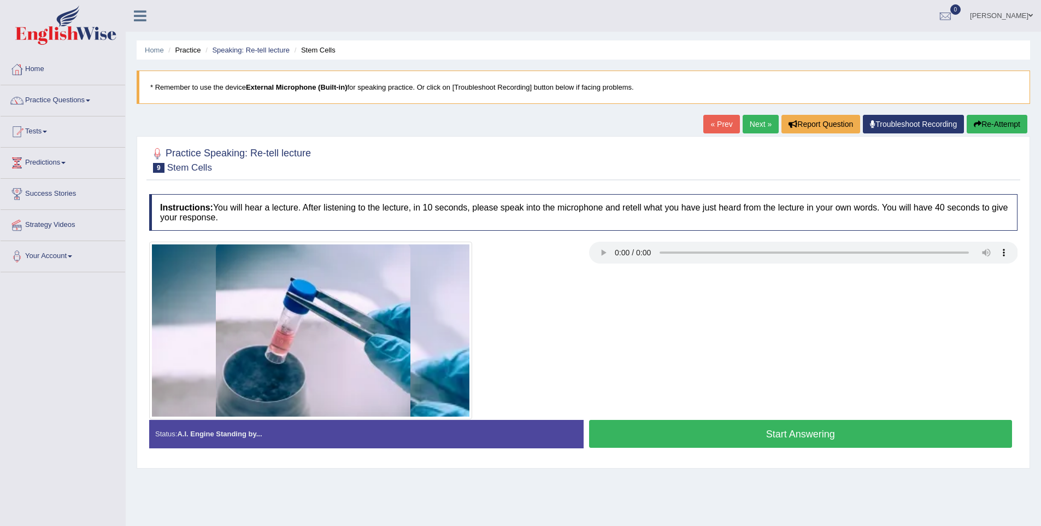
click at [743, 446] on button "Start Answering" at bounding box center [800, 434] width 423 height 28
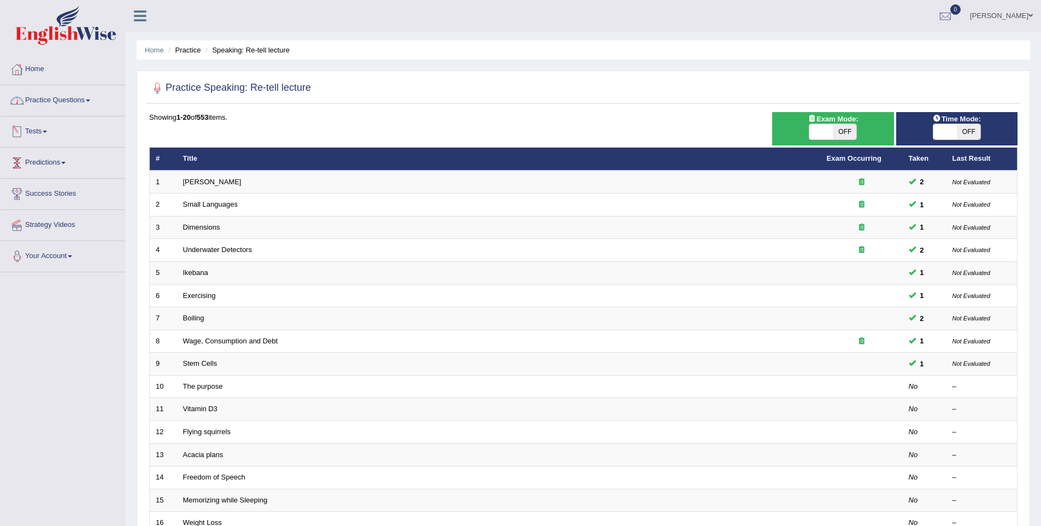
click at [74, 97] on link "Practice Questions" at bounding box center [63, 98] width 125 height 27
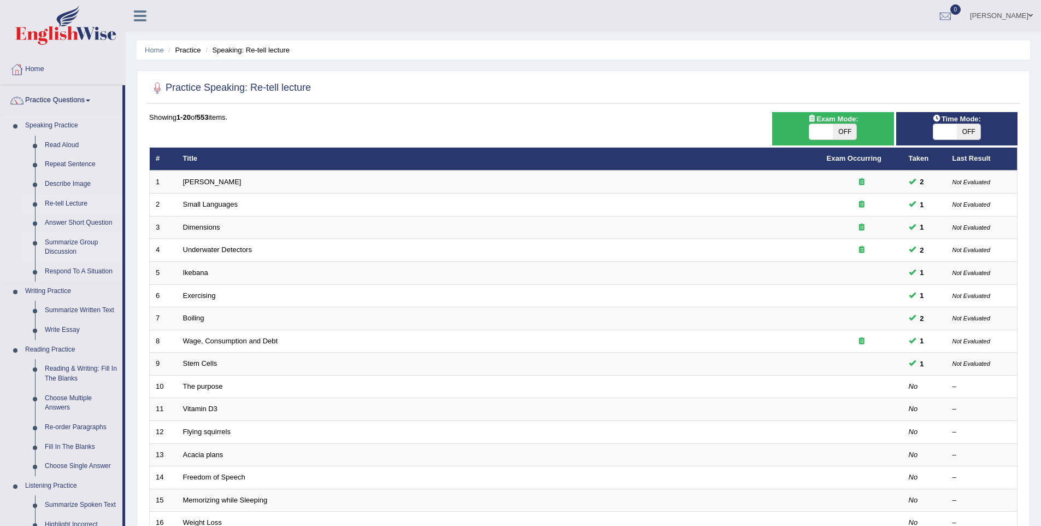
click at [45, 250] on link "Summarize Group Discussion" at bounding box center [81, 247] width 83 height 29
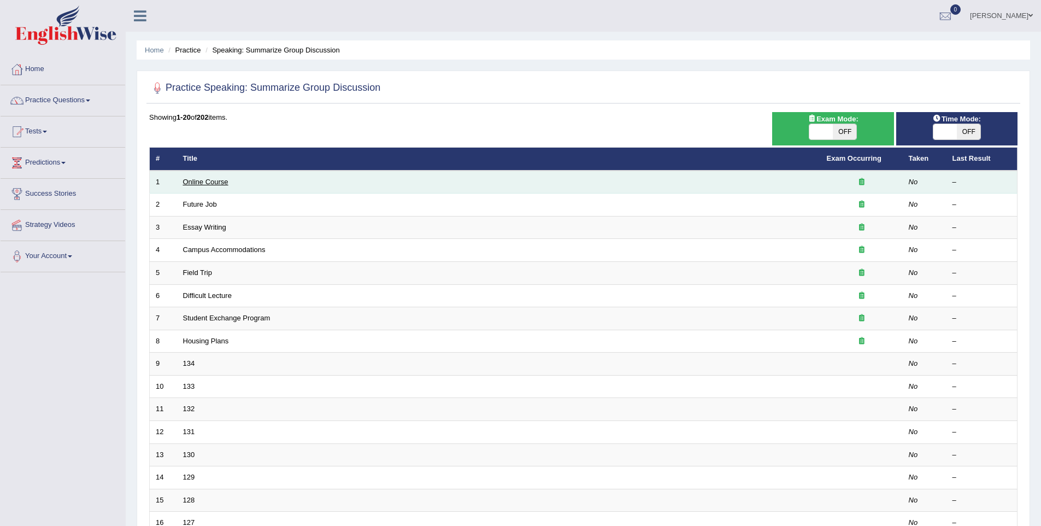
click at [192, 180] on link "Online Course" at bounding box center [205, 182] width 45 height 8
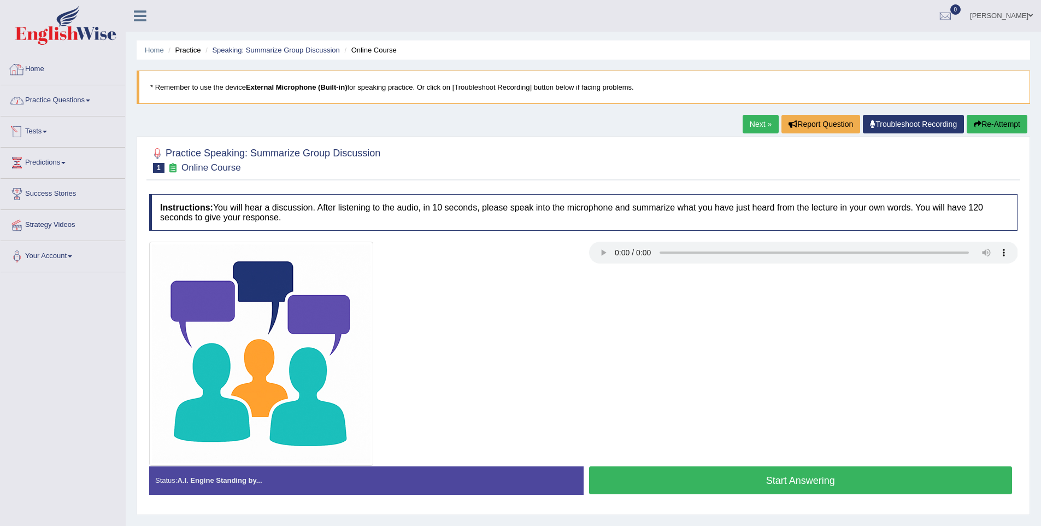
click at [45, 102] on link "Practice Questions" at bounding box center [63, 98] width 125 height 27
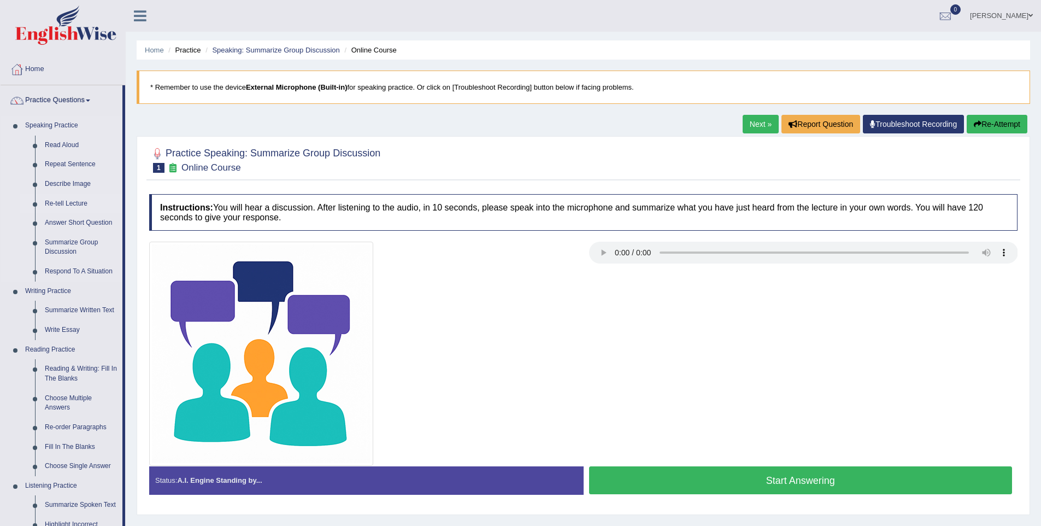
click at [72, 199] on link "Re-tell Lecture" at bounding box center [81, 204] width 83 height 20
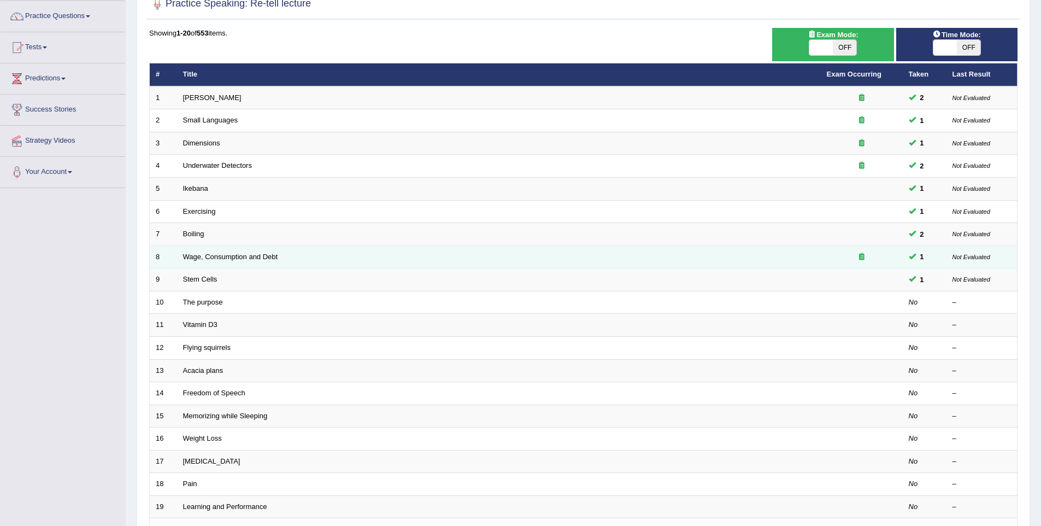
scroll to position [101, 0]
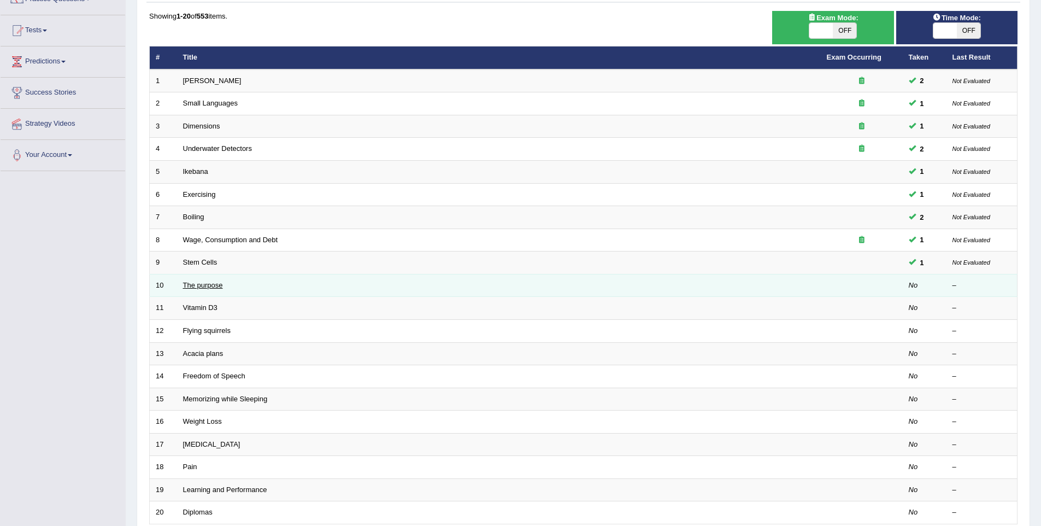
click at [188, 288] on link "The purpose" at bounding box center [203, 285] width 40 height 8
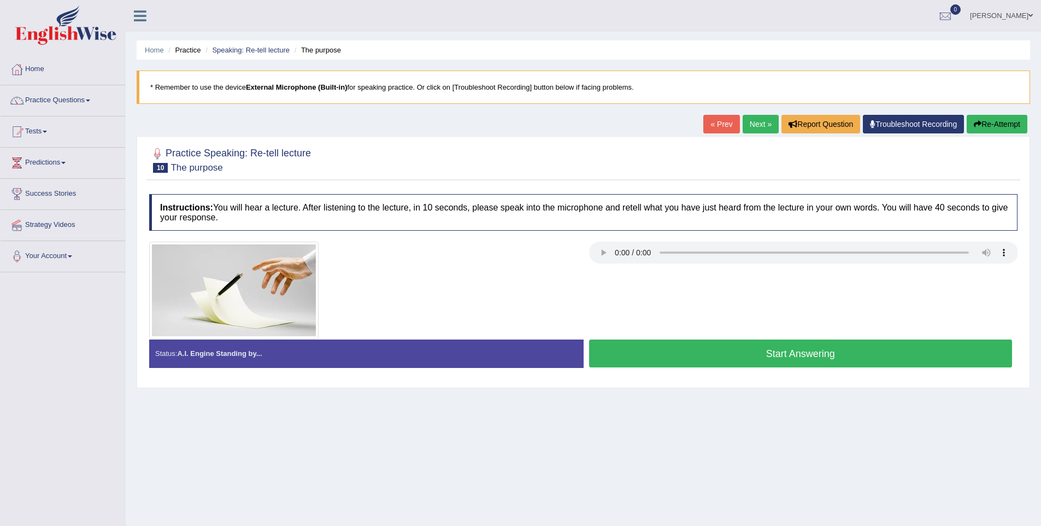
click at [663, 351] on button "Start Answering" at bounding box center [800, 353] width 423 height 28
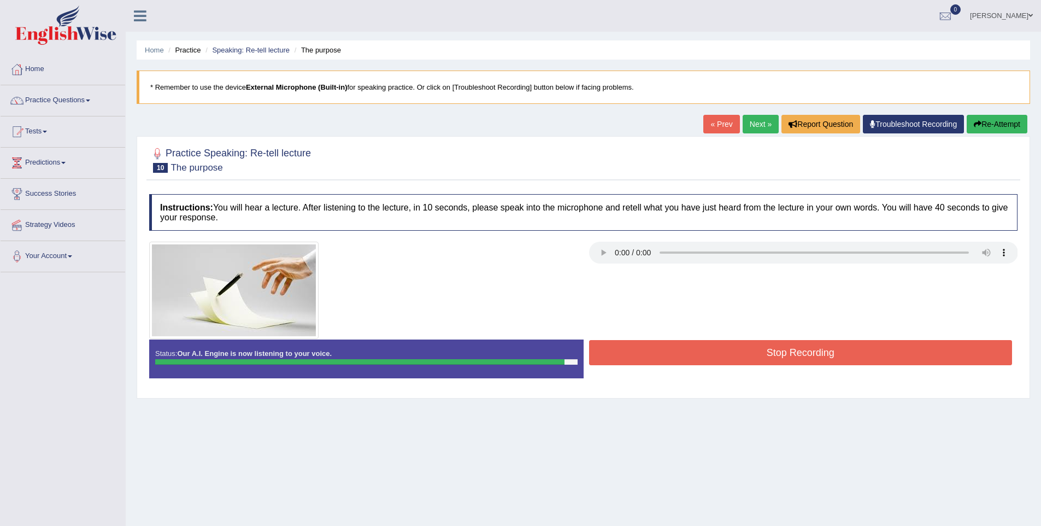
click at [663, 351] on button "Stop Recording" at bounding box center [800, 352] width 423 height 25
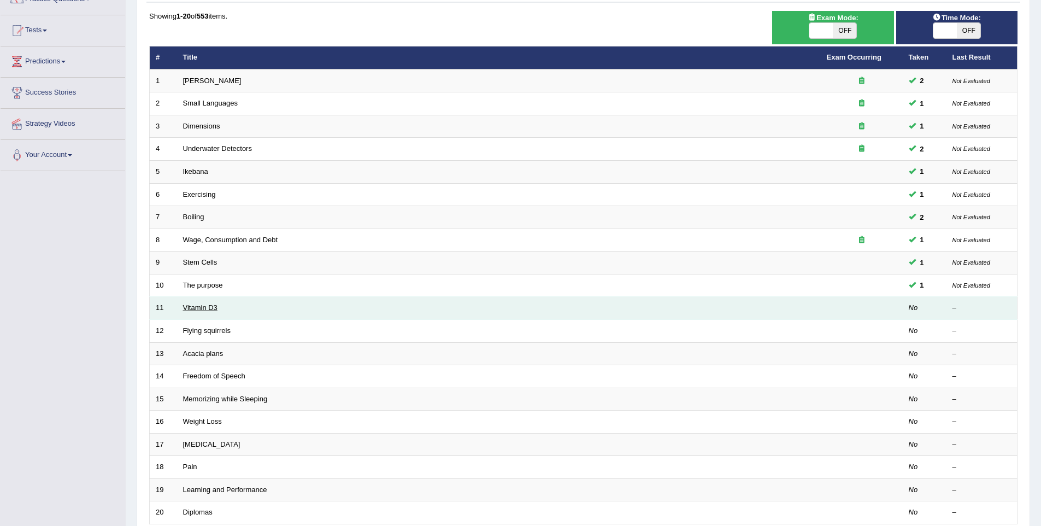
click at [193, 309] on link "Vitamin D3" at bounding box center [200, 307] width 34 height 8
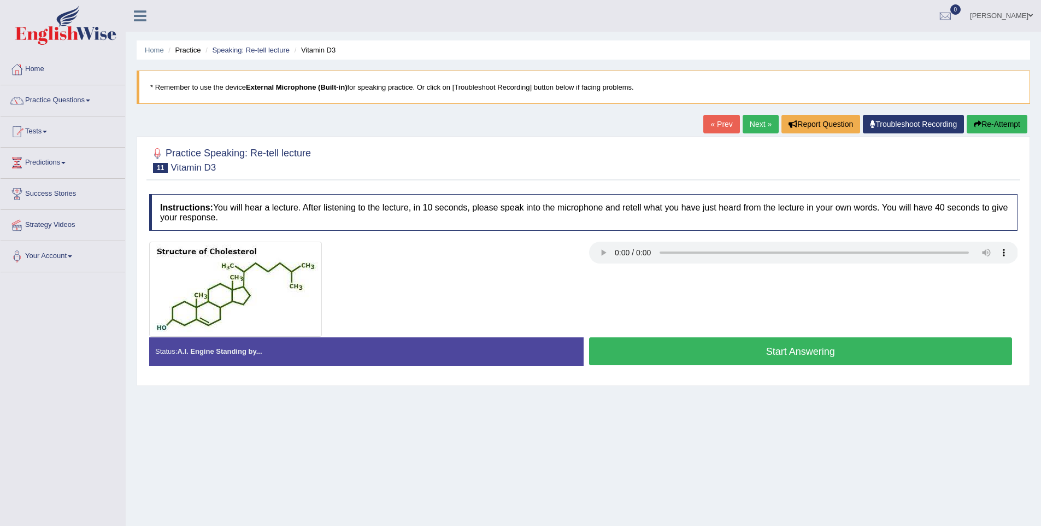
click at [744, 342] on button "Start Answering" at bounding box center [800, 351] width 423 height 28
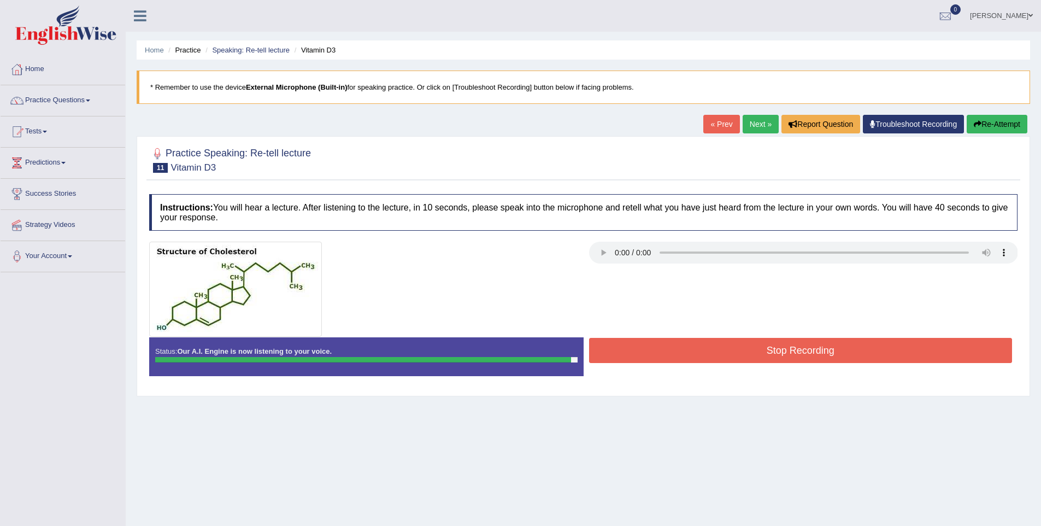
click at [699, 358] on button "Stop Recording" at bounding box center [800, 350] width 423 height 25
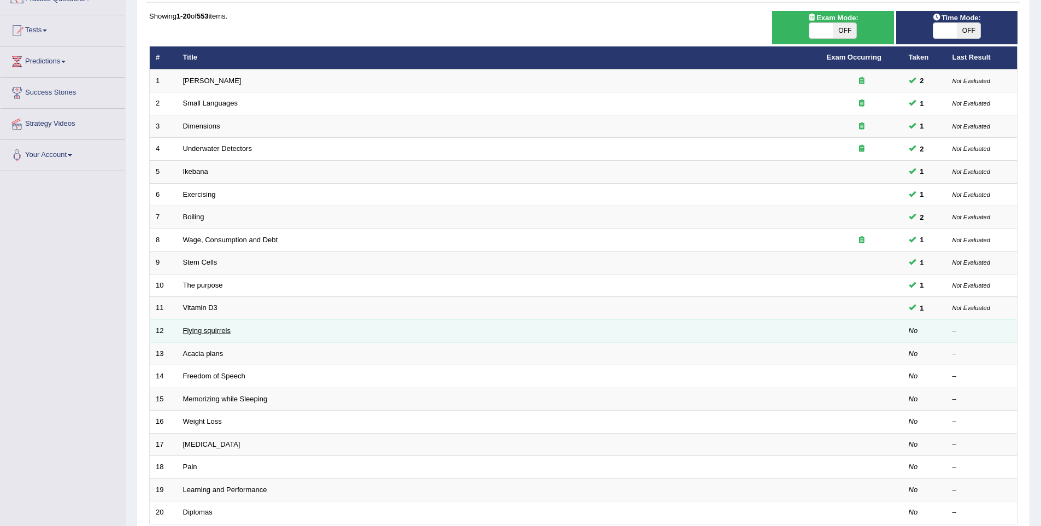
click at [217, 326] on link "Flying squirrels" at bounding box center [207, 330] width 48 height 8
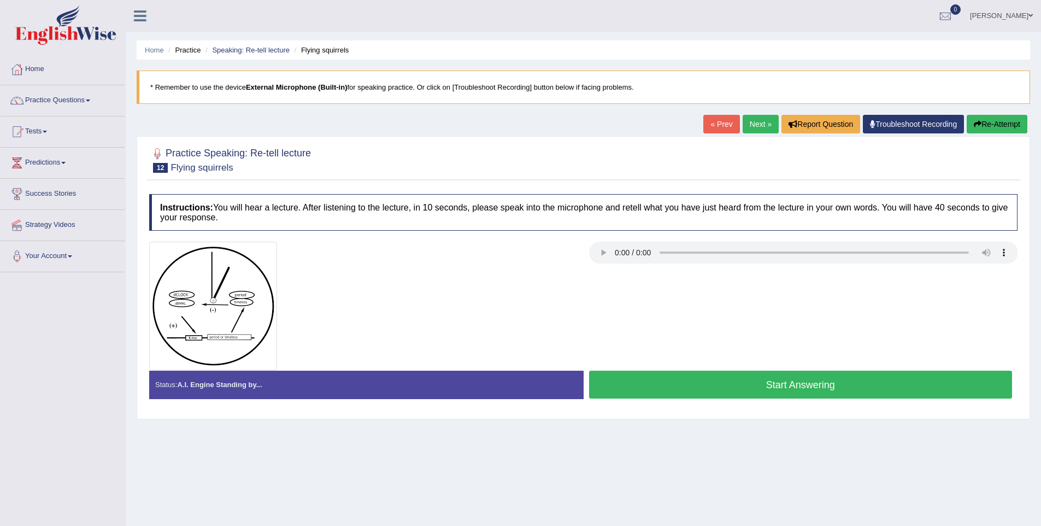
click at [739, 384] on button "Start Answering" at bounding box center [800, 384] width 423 height 28
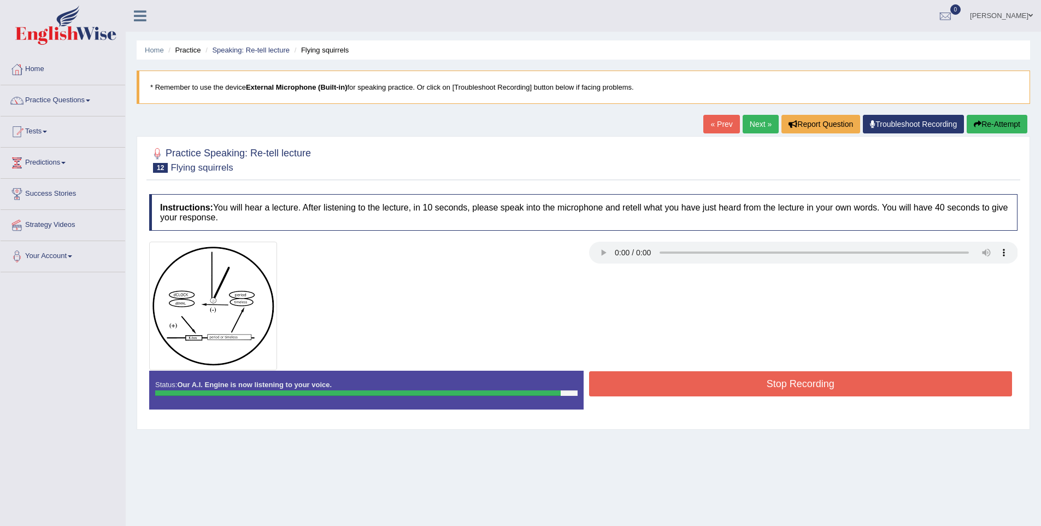
click at [753, 391] on button "Stop Recording" at bounding box center [800, 383] width 423 height 25
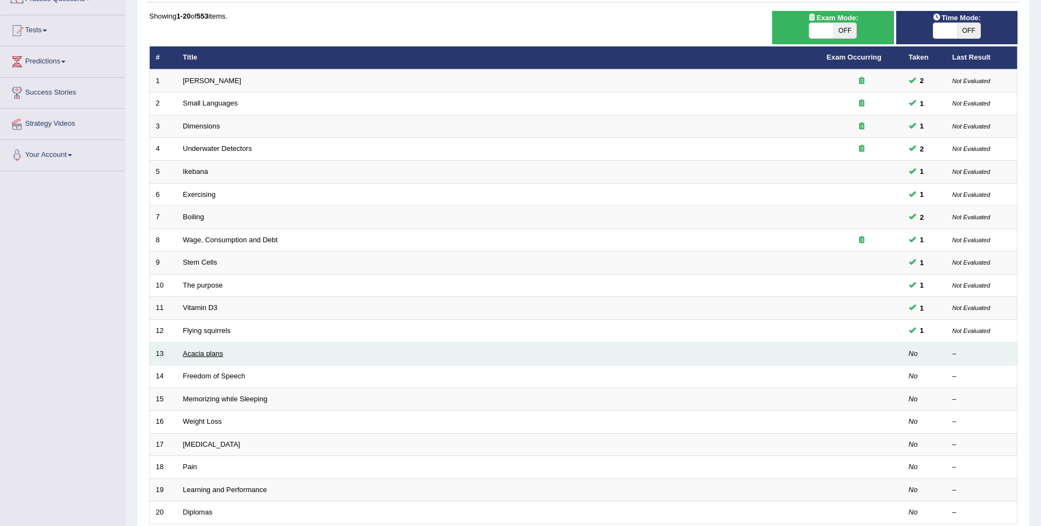
click at [211, 355] on link "Acacia plans" at bounding box center [203, 353] width 40 height 8
